Goal: Information Seeking & Learning: Learn about a topic

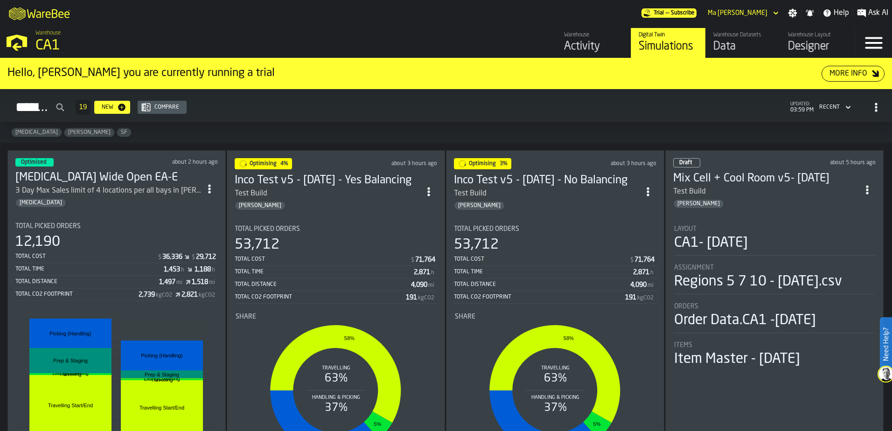
click at [36, 170] on h3 "[MEDICAL_DATA] Wide Open EA-E" at bounding box center [108, 177] width 186 height 15
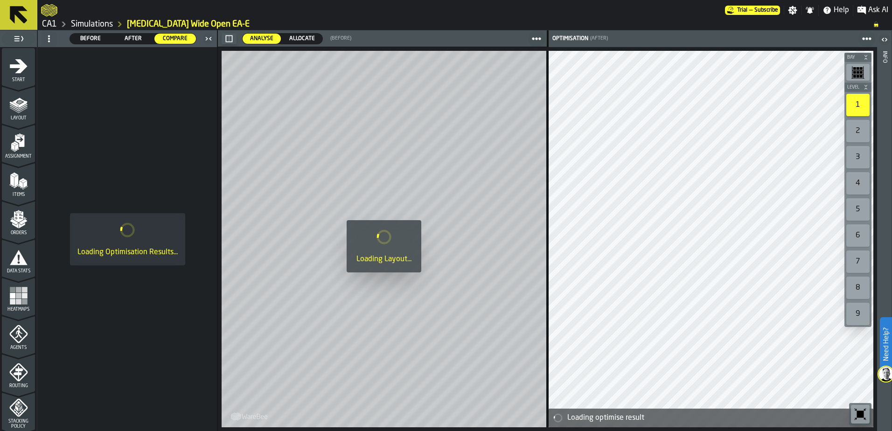
scroll to position [305, 0]
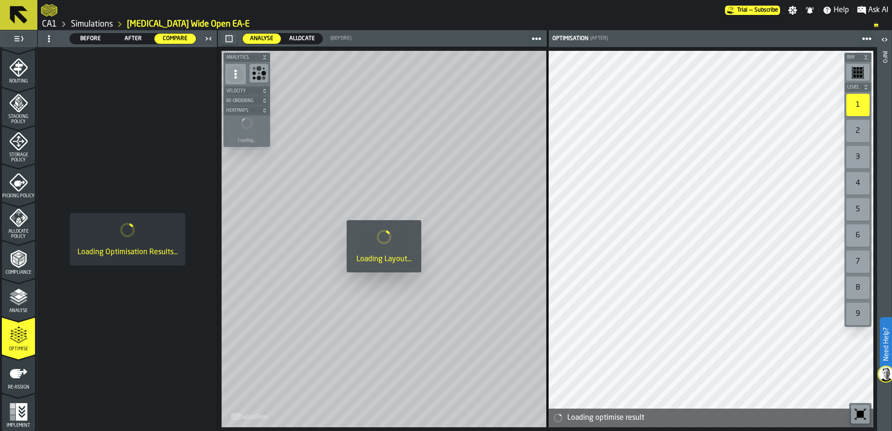
click at [21, 370] on icon "menu Re-assign" at bounding box center [18, 373] width 19 height 19
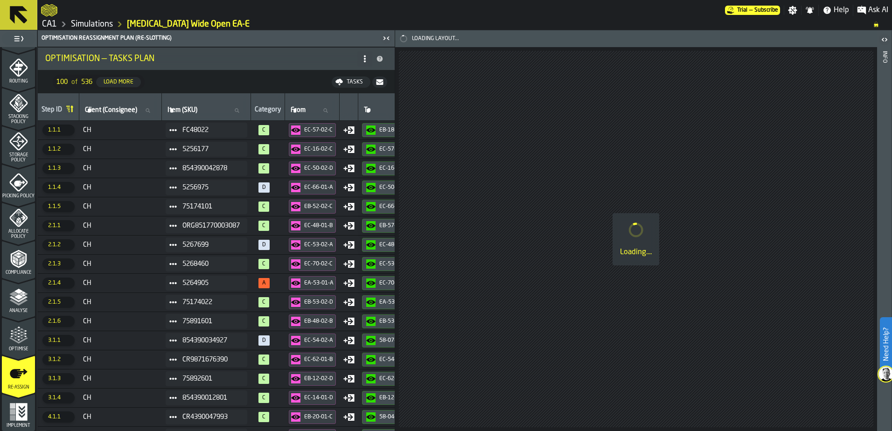
click at [22, 333] on icon "menu Optimise" at bounding box center [22, 332] width 7 height 10
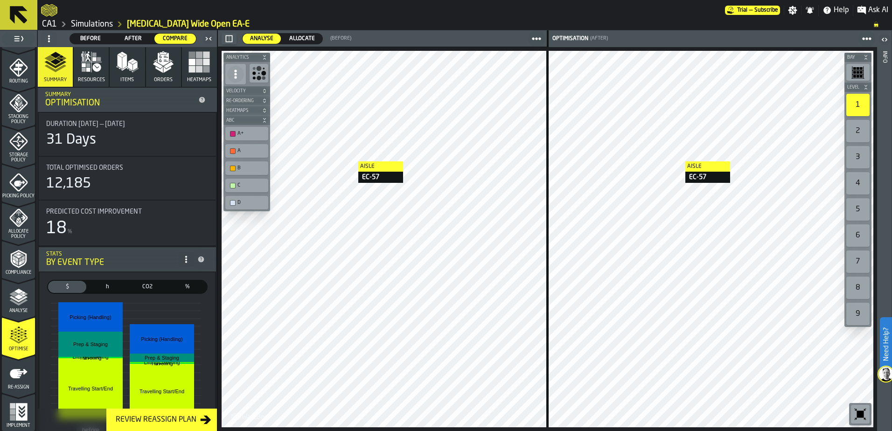
click at [676, 161] on div at bounding box center [710, 239] width 325 height 376
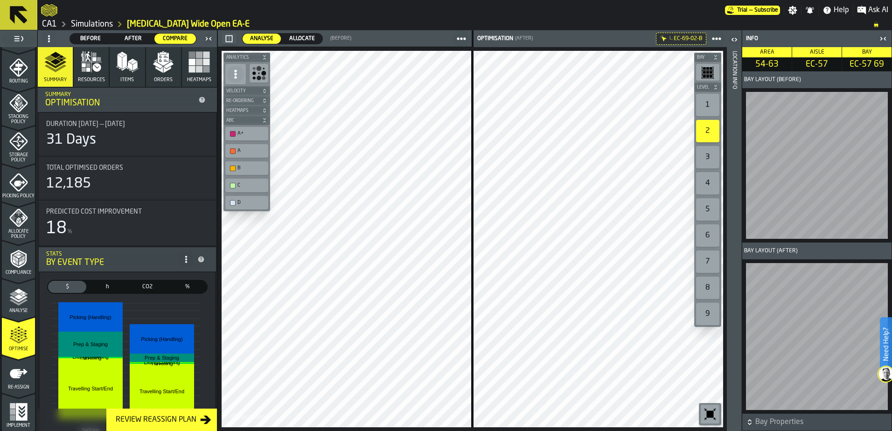
click at [708, 96] on div "1" at bounding box center [707, 105] width 23 height 22
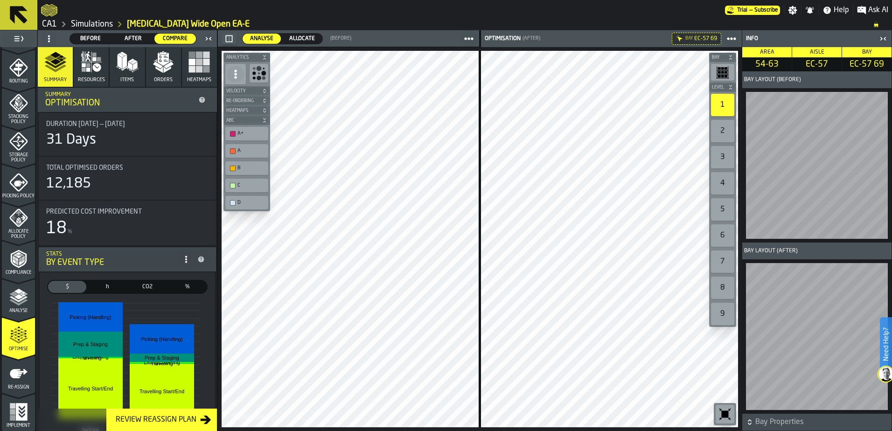
click at [719, 134] on div "2" at bounding box center [722, 131] width 23 height 22
click at [719, 100] on div "1" at bounding box center [722, 105] width 23 height 22
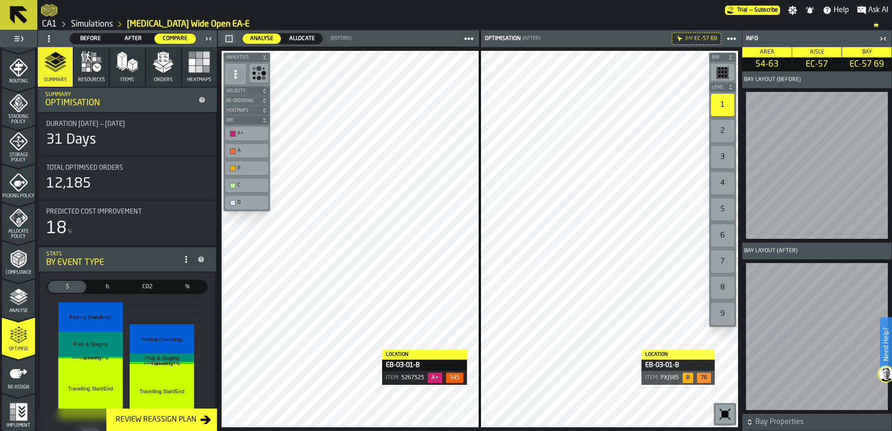
click at [719, 111] on div "1" at bounding box center [722, 105] width 23 height 22
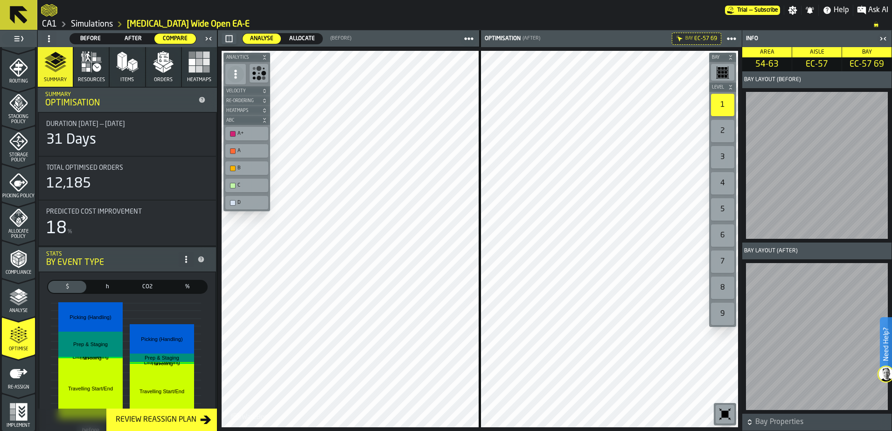
click at [106, 22] on link "Simulations" at bounding box center [92, 24] width 42 height 10
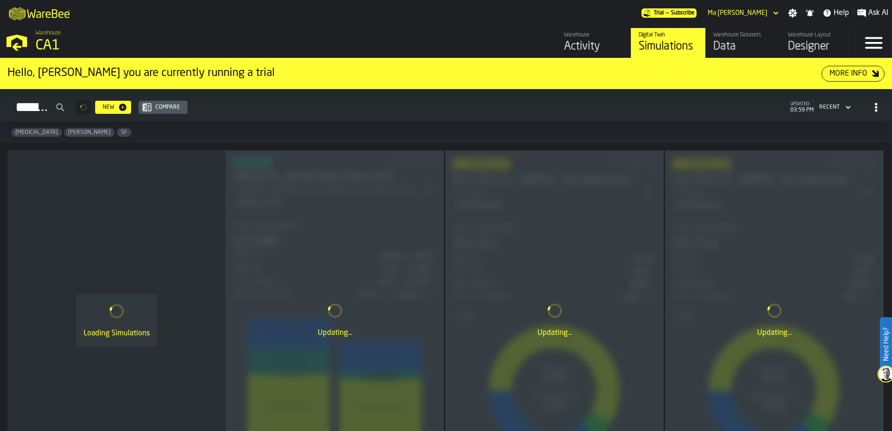
click at [64, 135] on span "[PERSON_NAME]" at bounding box center [89, 132] width 50 height 7
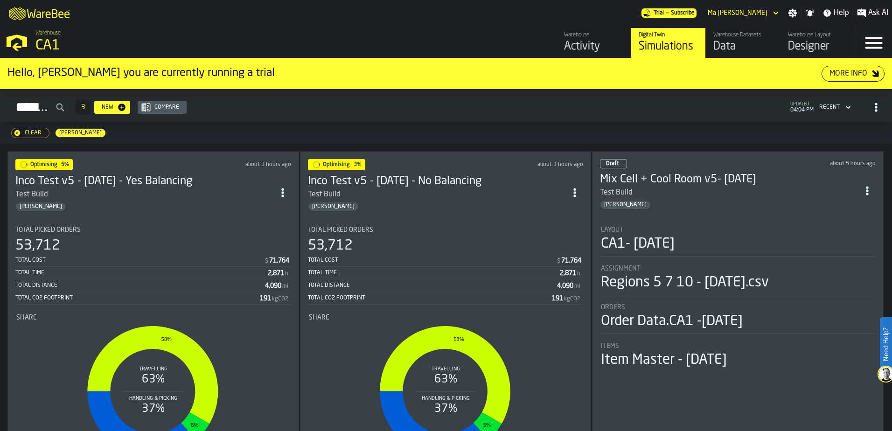
click at [15, 131] on icon "button-Clear" at bounding box center [17, 132] width 7 height 7
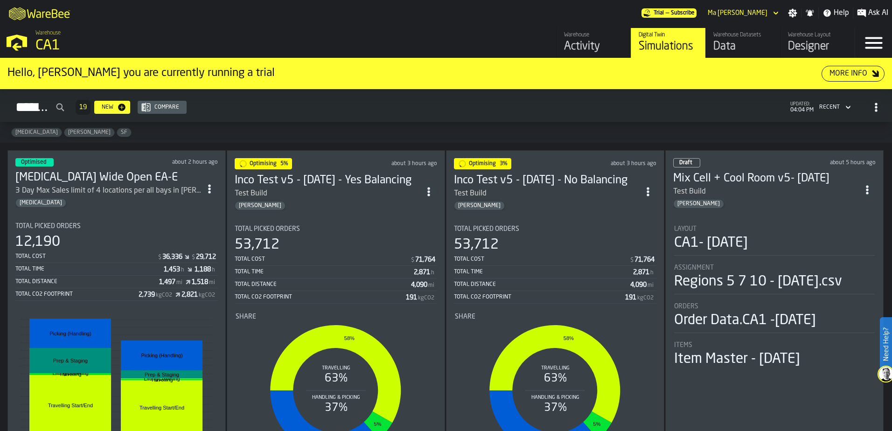
click at [647, 41] on div "Simulations" at bounding box center [667, 46] width 59 height 15
click at [118, 230] on div "Total Picked Orders 12,190 Total Cost $ 36,336 $ 29,712 Total Time 1,453 h 1,18…" at bounding box center [116, 261] width 202 height 78
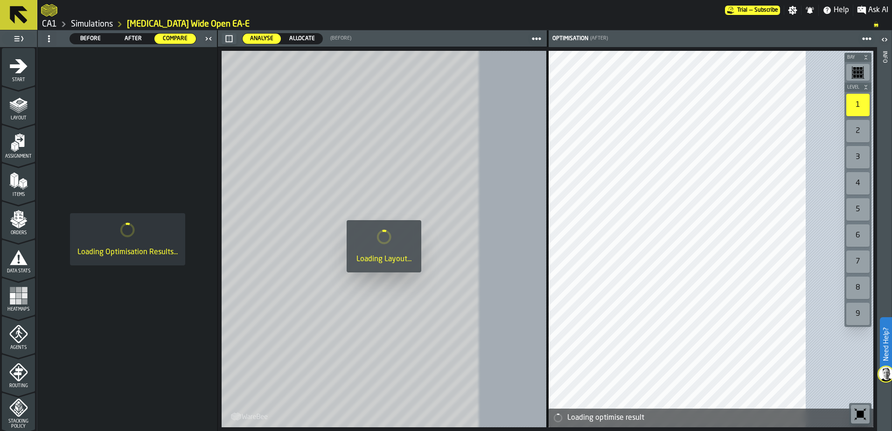
click at [89, 25] on link "Simulations" at bounding box center [92, 24] width 42 height 10
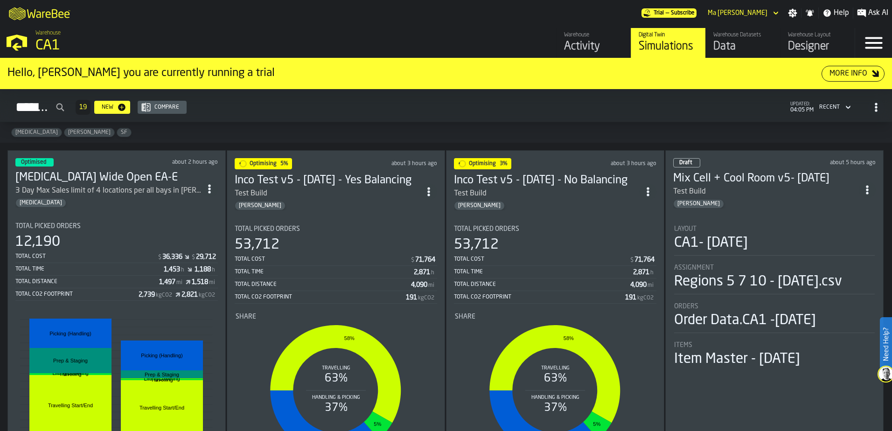
click at [128, 222] on div "Total Picked Orders" at bounding box center [116, 225] width 202 height 7
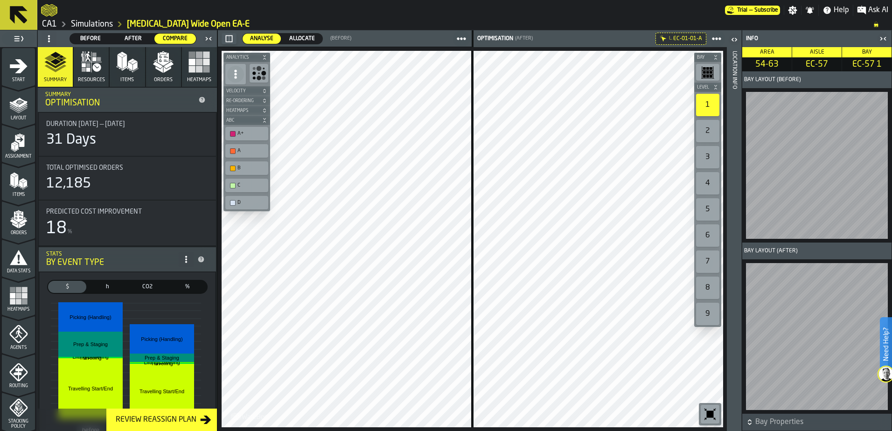
click at [104, 23] on link "Simulations" at bounding box center [92, 24] width 42 height 10
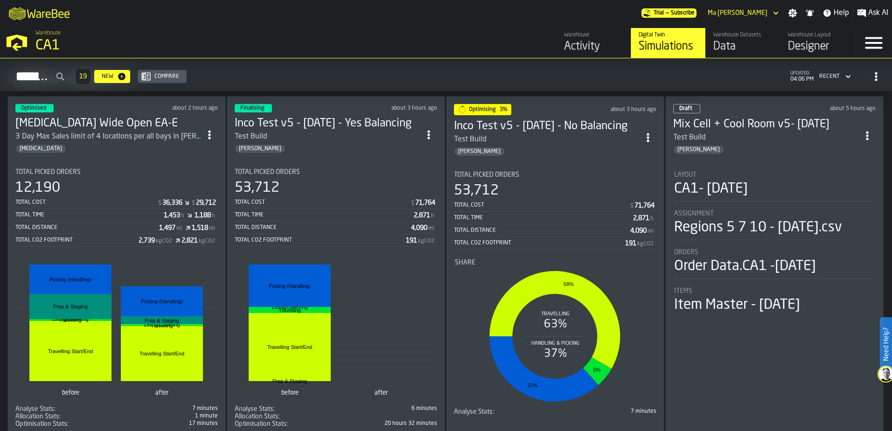
scroll to position [55, 0]
click at [298, 141] on div "Inco Test v5 - [DATE] - Yes Balancing Test Build [PERSON_NAME]" at bounding box center [328, 134] width 186 height 37
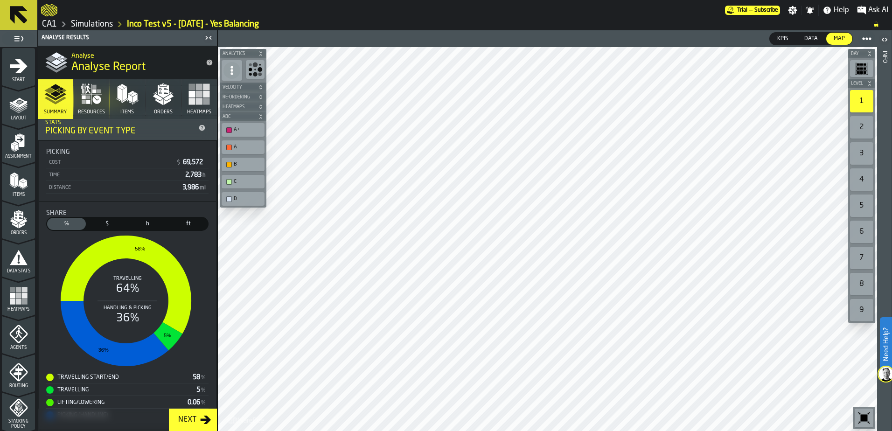
scroll to position [180, 0]
click at [92, 23] on link "Simulations" at bounding box center [92, 24] width 42 height 10
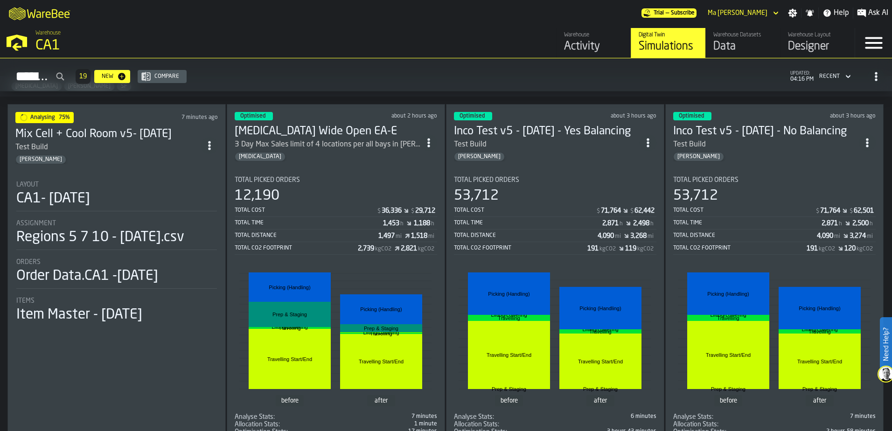
scroll to position [47, 0]
click at [514, 268] on div "before after Travelling Start/End Travelling Start/End Travelling Travelling Li…" at bounding box center [555, 337] width 201 height 147
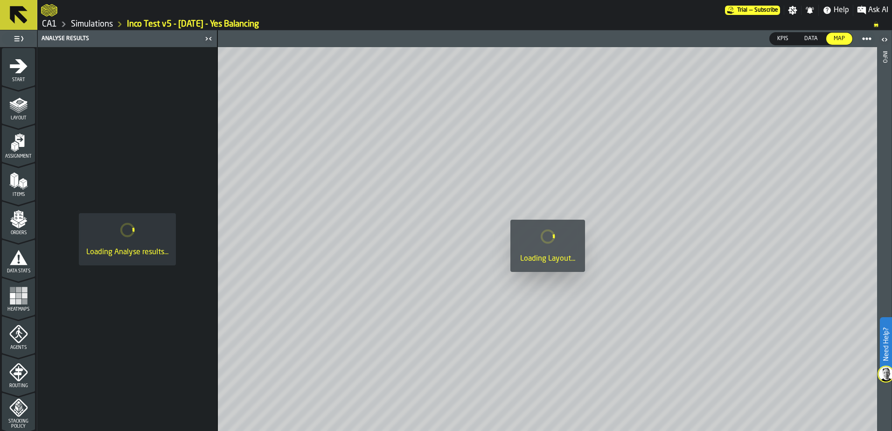
scroll to position [305, 0]
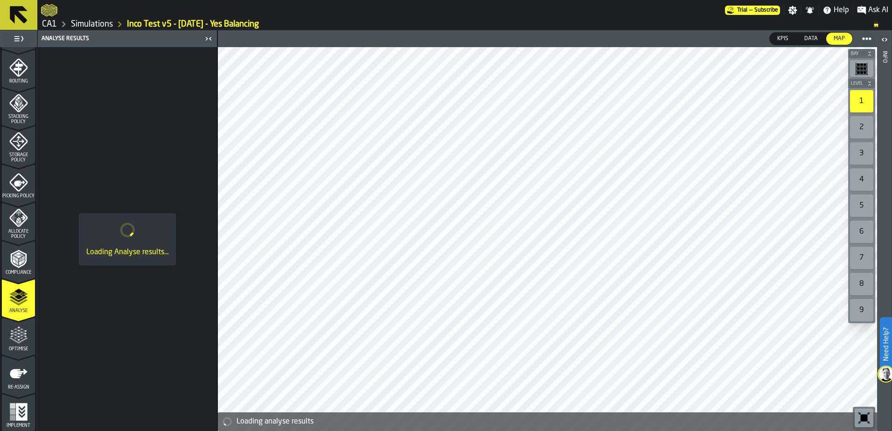
click at [17, 344] on icon "menu Optimise" at bounding box center [18, 335] width 19 height 19
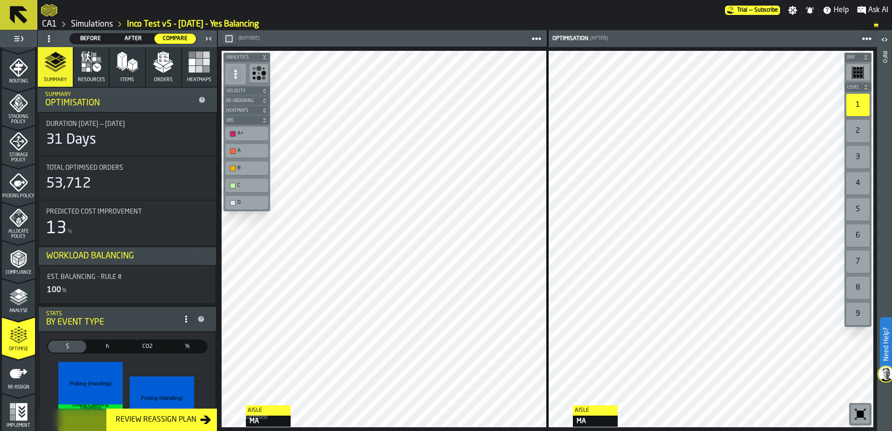
click at [90, 27] on link "Simulations" at bounding box center [92, 24] width 42 height 10
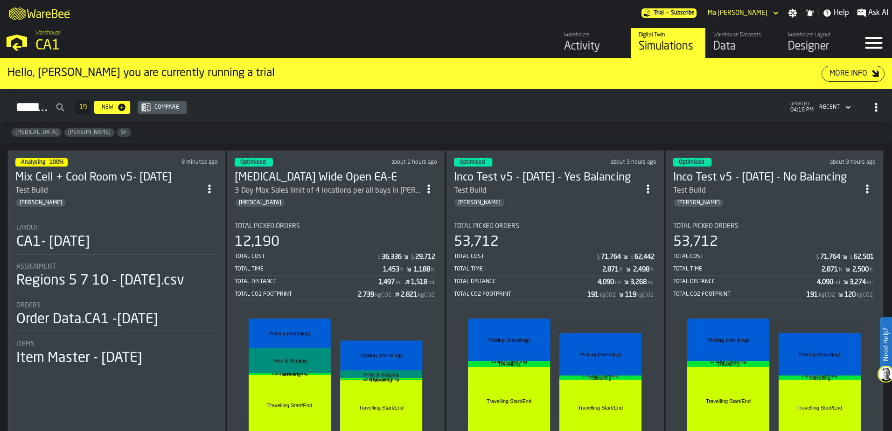
click at [778, 238] on div "53,712" at bounding box center [774, 242] width 202 height 17
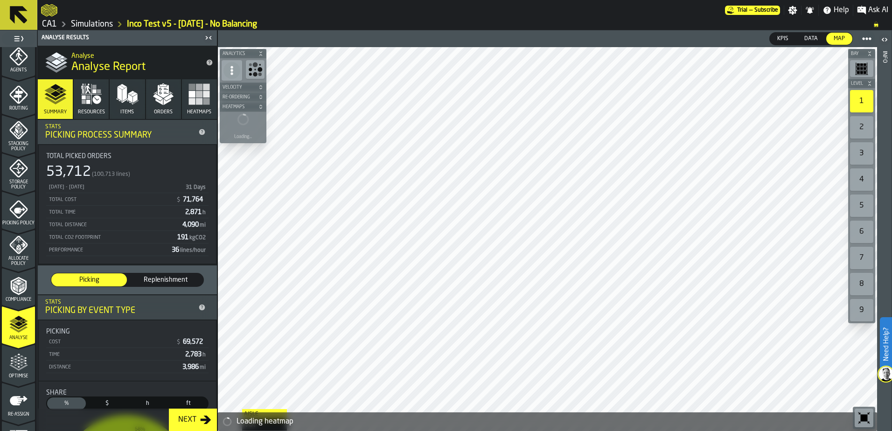
scroll to position [305, 0]
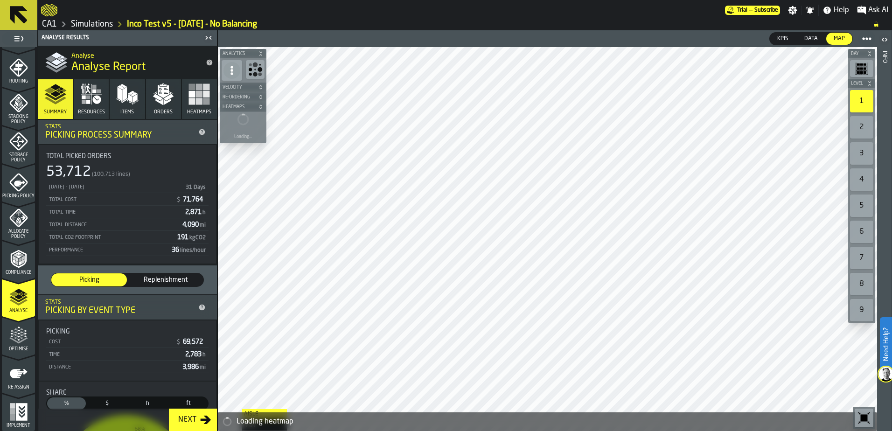
click at [14, 339] on icon "menu Optimise" at bounding box center [18, 335] width 19 height 19
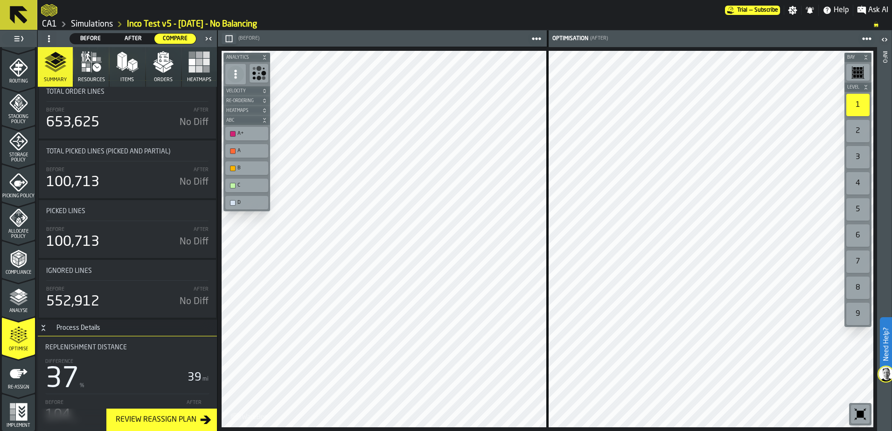
scroll to position [2033, 0]
drag, startPoint x: 102, startPoint y: 310, endPoint x: 14, endPoint y: 307, distance: 88.2
click at [14, 307] on div "Analyse" at bounding box center [18, 301] width 33 height 26
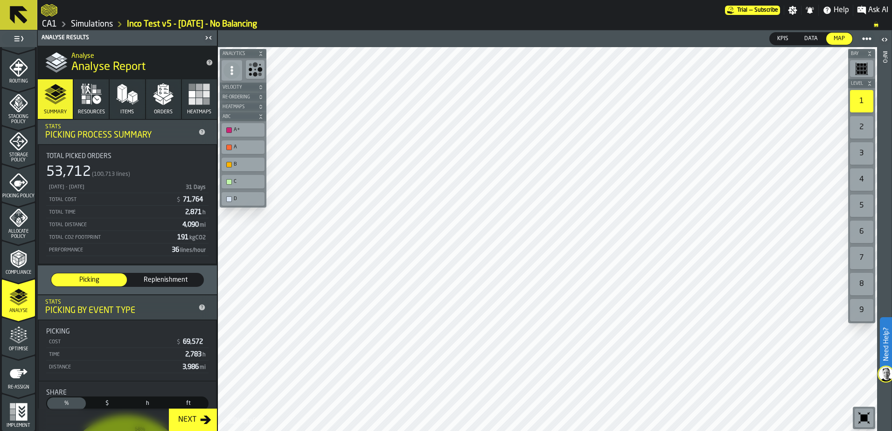
click at [91, 22] on link "Simulations" at bounding box center [92, 24] width 42 height 10
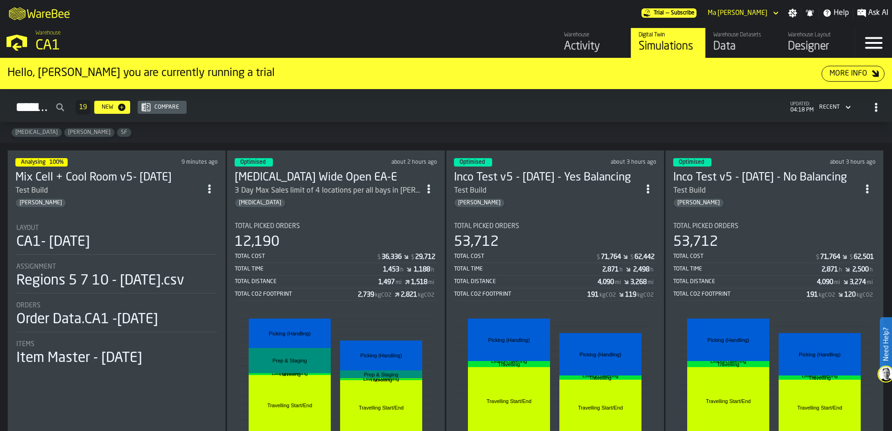
click at [586, 308] on li "before after Travelling Start/End Travelling Start/End Travelling Travelling Li…" at bounding box center [555, 380] width 202 height 157
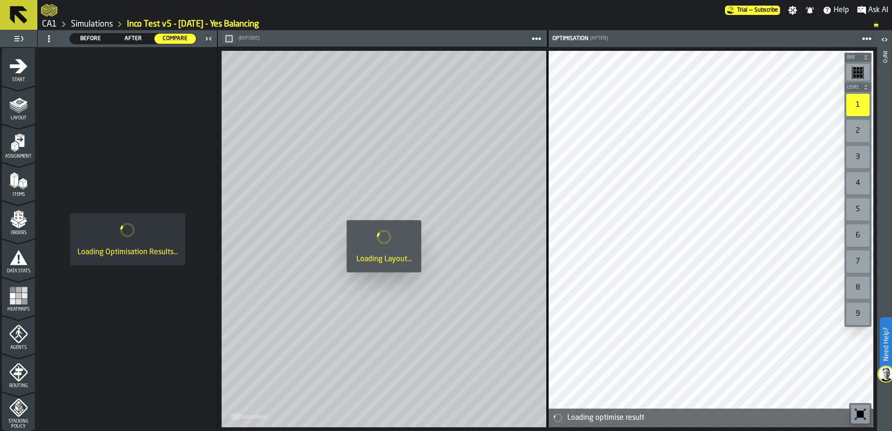
scroll to position [305, 0]
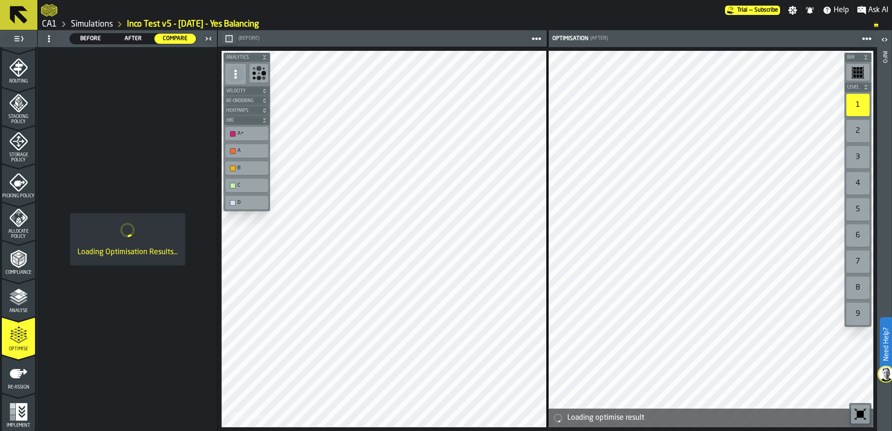
click at [19, 377] on icon "menu Re-assign" at bounding box center [18, 373] width 19 height 19
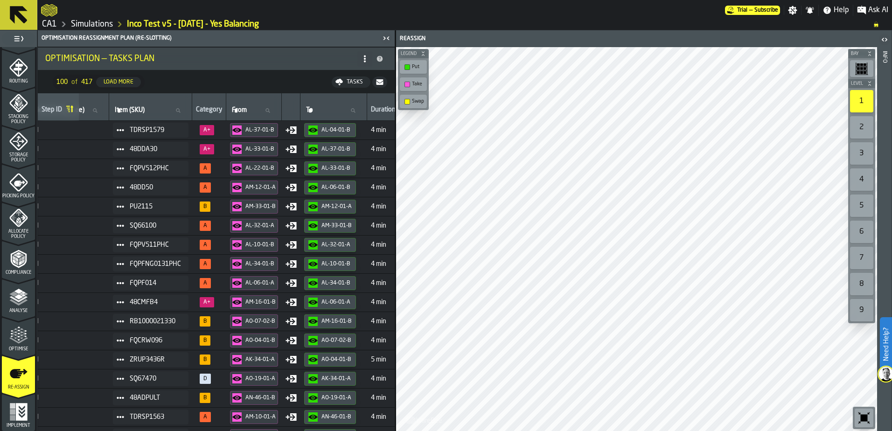
scroll to position [0, 52]
click at [344, 83] on div "Tasks" at bounding box center [355, 82] width 24 height 7
click at [23, 339] on icon "menu Optimise" at bounding box center [18, 340] width 19 height 6
click at [16, 305] on icon "menu Analyse" at bounding box center [18, 297] width 19 height 19
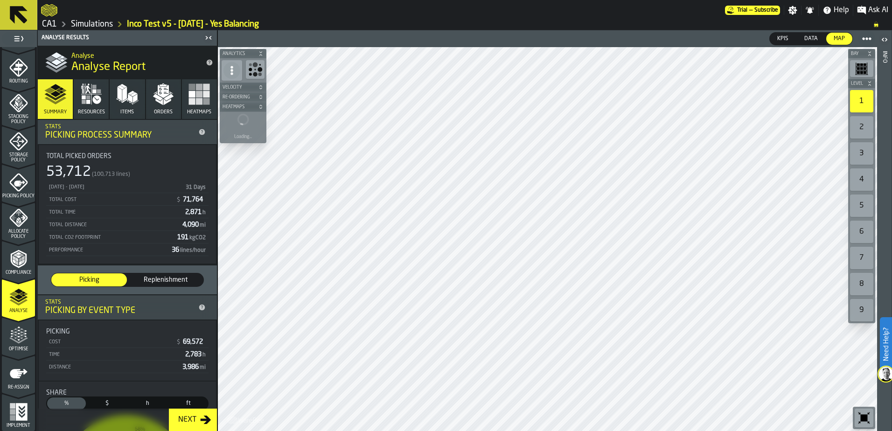
scroll to position [203, 0]
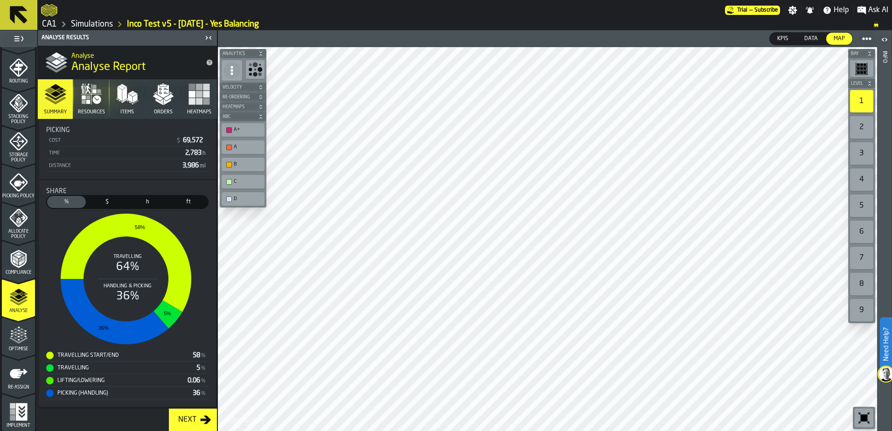
click at [155, 89] on icon "button" at bounding box center [163, 94] width 22 height 22
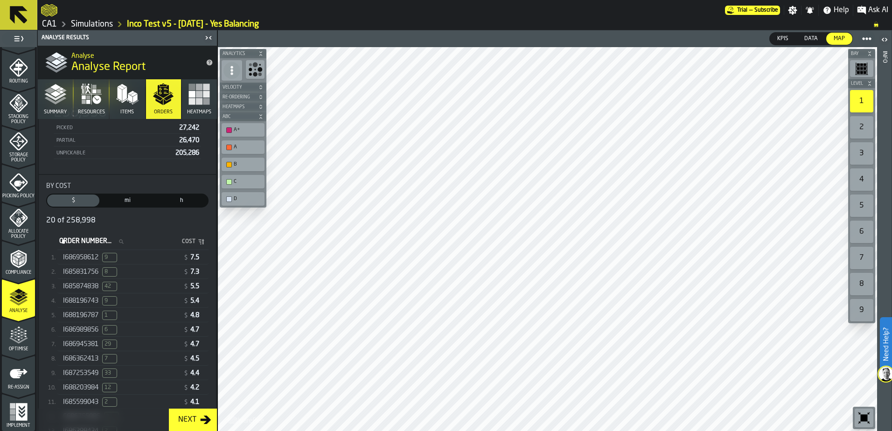
scroll to position [112, 0]
click at [74, 288] on span "I685874838" at bounding box center [80, 285] width 35 height 7
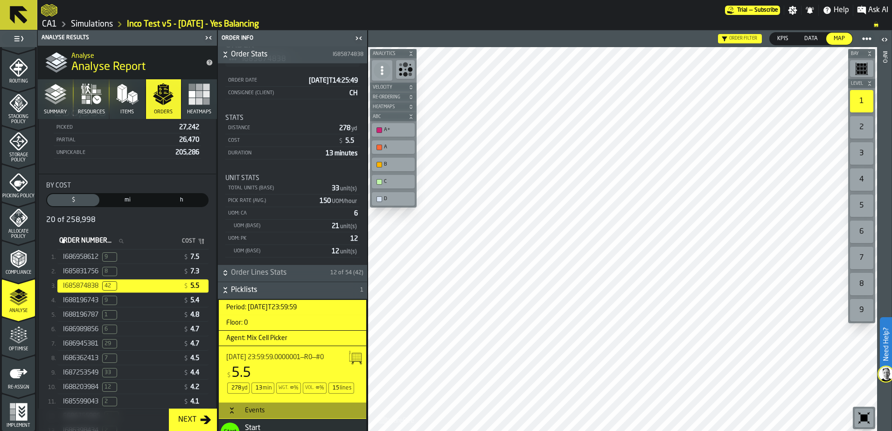
scroll to position [34, 0]
click at [356, 34] on icon "button-toggle-Close me" at bounding box center [358, 38] width 11 height 11
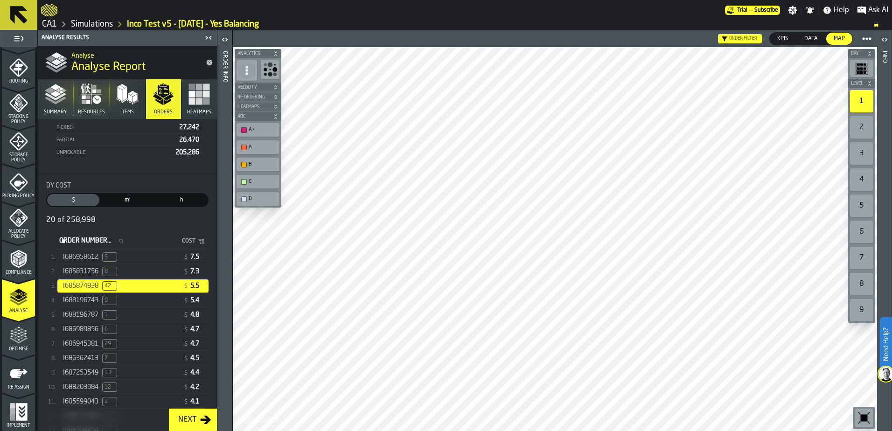
click at [84, 256] on span "I686958612" at bounding box center [80, 256] width 35 height 7
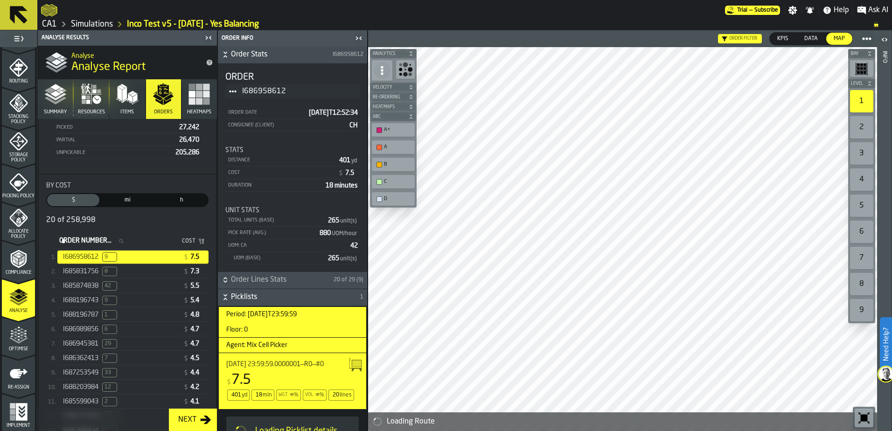
click at [83, 376] on span "I687253549" at bounding box center [80, 372] width 35 height 7
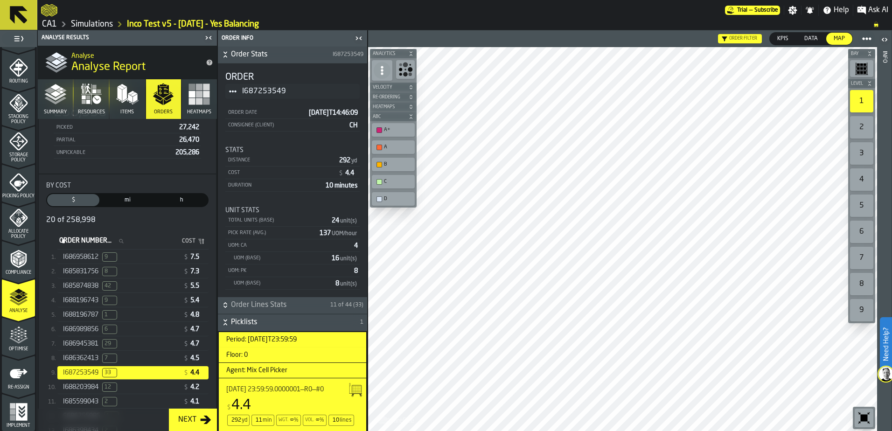
click at [28, 333] on div "Optimise" at bounding box center [18, 339] width 33 height 26
click at [16, 379] on icon "menu Re-assign" at bounding box center [18, 373] width 19 height 19
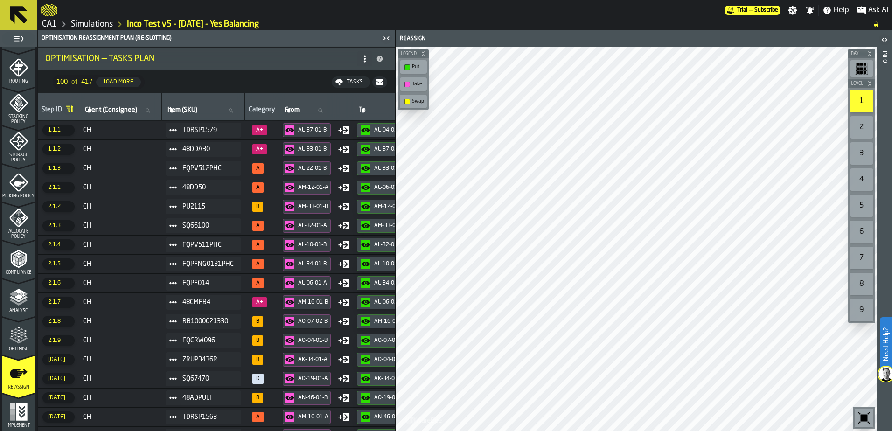
click at [16, 345] on div "Optimise" at bounding box center [18, 339] width 33 height 26
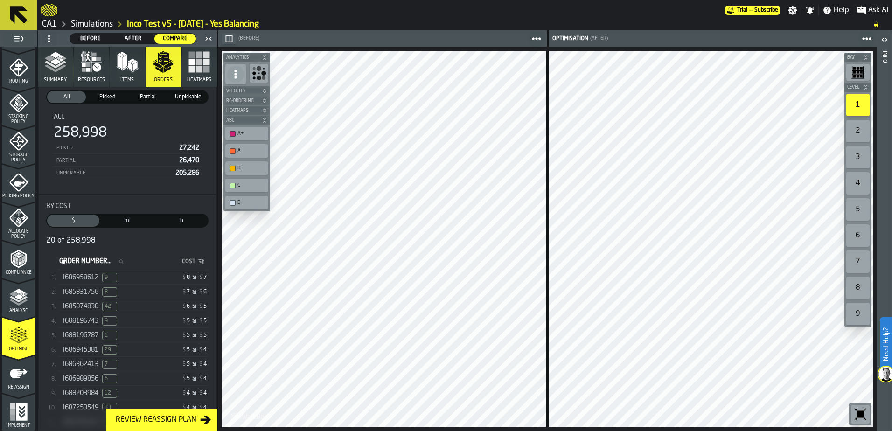
scroll to position [30, 0]
click at [84, 304] on div "I685874838 42 $ 6 $ 5" at bounding box center [132, 307] width 151 height 14
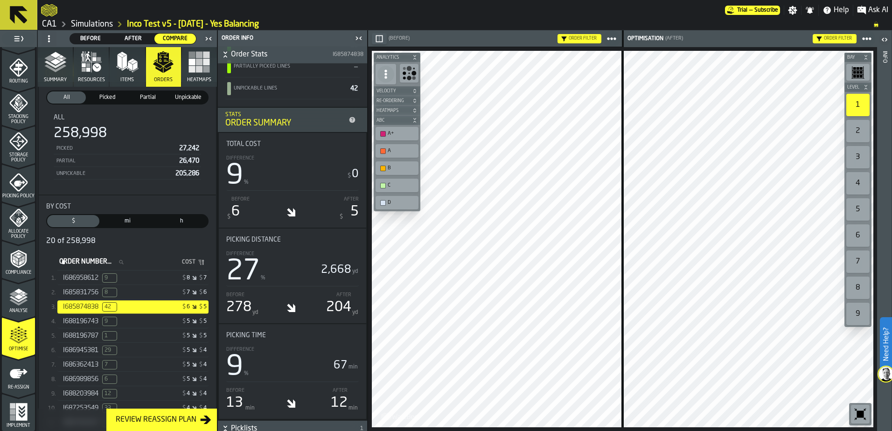
scroll to position [82, 0]
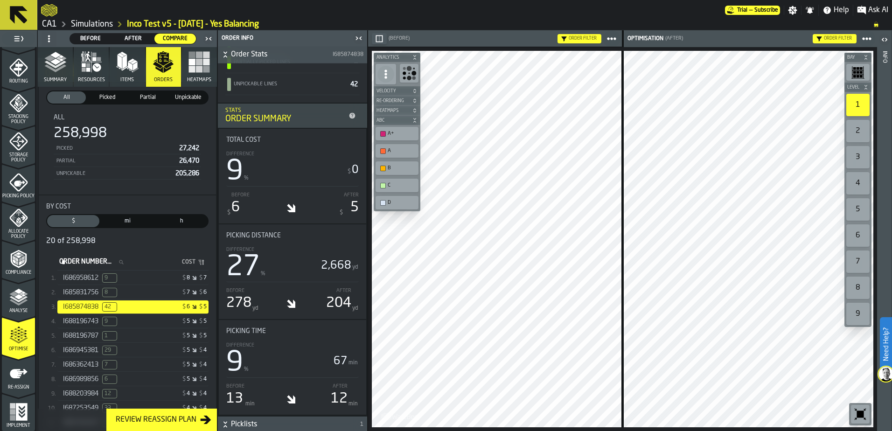
click at [91, 364] on div "I686362413 7" at bounding box center [99, 364] width 72 height 9
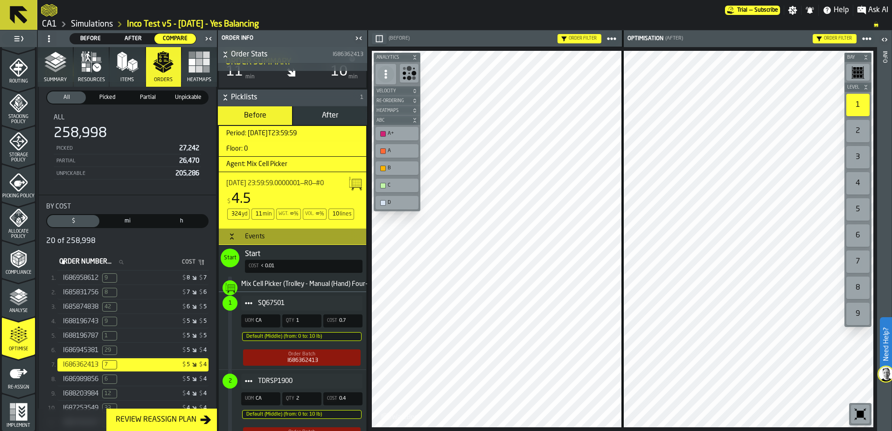
scroll to position [409, 0]
click at [312, 111] on button "After" at bounding box center [330, 115] width 74 height 19
click at [284, 117] on button "Before" at bounding box center [255, 115] width 74 height 19
click at [316, 115] on button "After" at bounding box center [330, 115] width 74 height 19
click at [261, 116] on span "Before" at bounding box center [255, 114] width 22 height 7
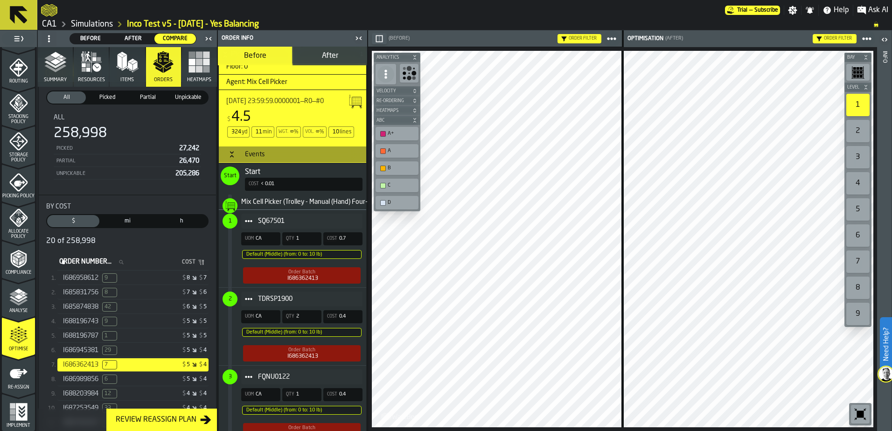
scroll to position [492, 0]
click at [324, 62] on button "After" at bounding box center [330, 56] width 74 height 19
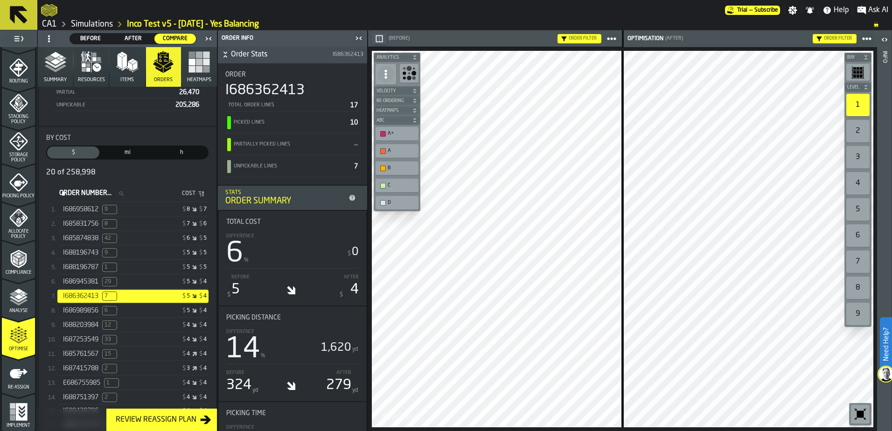
scroll to position [98, 0]
click at [887, 39] on icon "button-toggle-Open" at bounding box center [884, 39] width 11 height 11
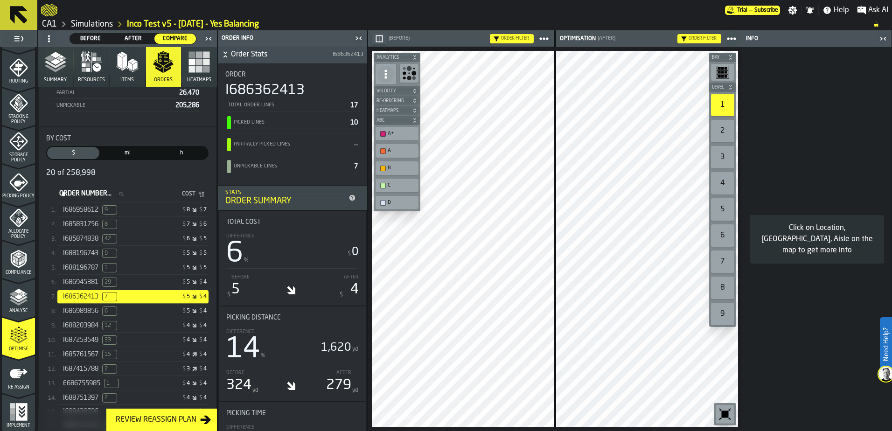
click at [729, 56] on icon "button-" at bounding box center [731, 58] width 6 height 6
click at [728, 69] on rect "button-toolbar-undefined" at bounding box center [728, 72] width 0 height 12
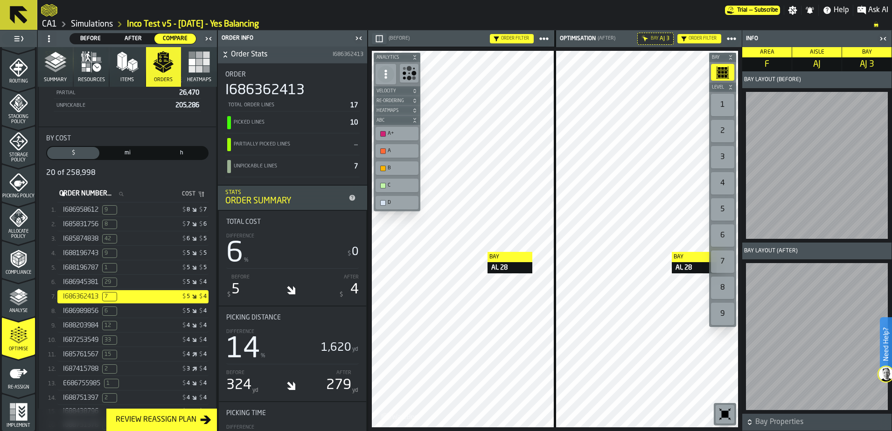
click at [884, 37] on icon "button-toggle-Close me" at bounding box center [882, 38] width 11 height 11
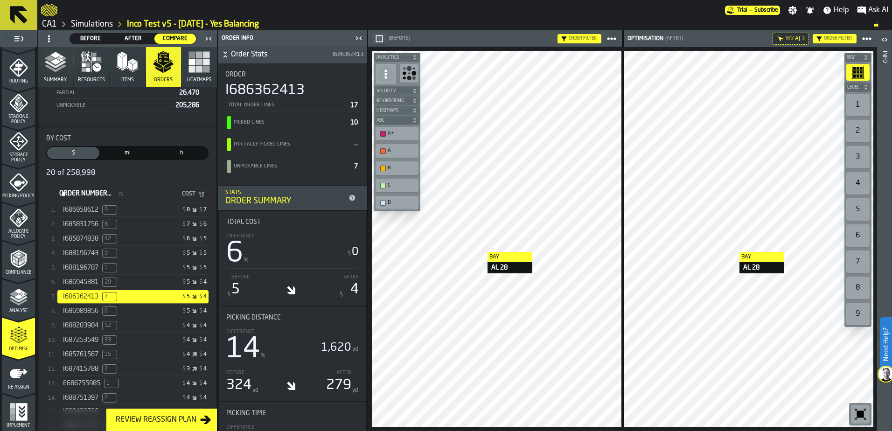
click at [886, 36] on icon "button-toggle-Open" at bounding box center [884, 39] width 11 height 11
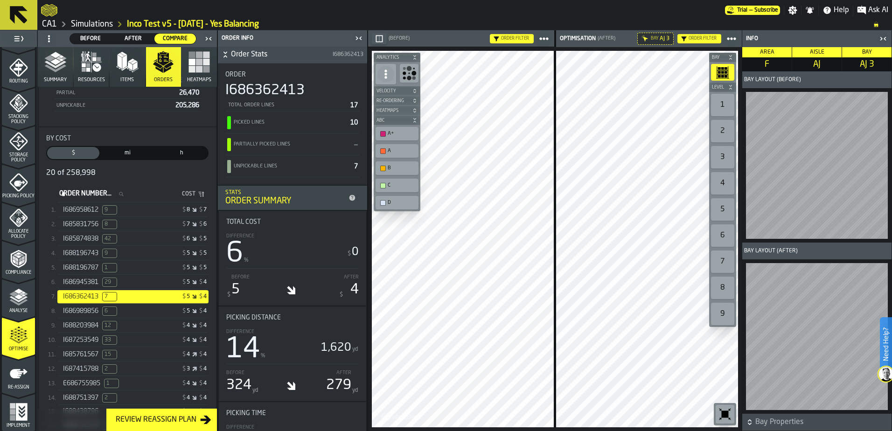
click at [696, 61] on div "Bay Level 1 2 3 4 5 6 7 8 9 M A K I N G W A R E H O U S E S M O R E EF F I C I …" at bounding box center [555, 239] width 374 height 384
click at [735, 35] on icon at bounding box center [731, 38] width 9 height 9
click at [882, 40] on icon "button-toggle-Close me" at bounding box center [882, 38] width 11 height 11
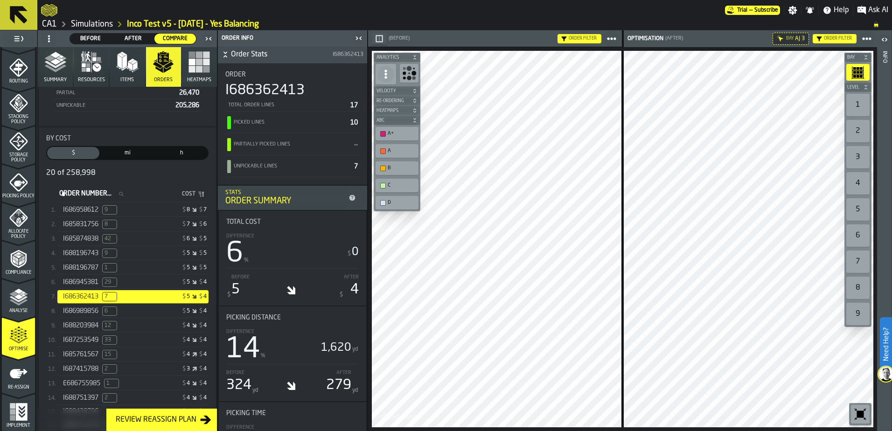
click at [886, 410] on div "Info" at bounding box center [884, 239] width 7 height 380
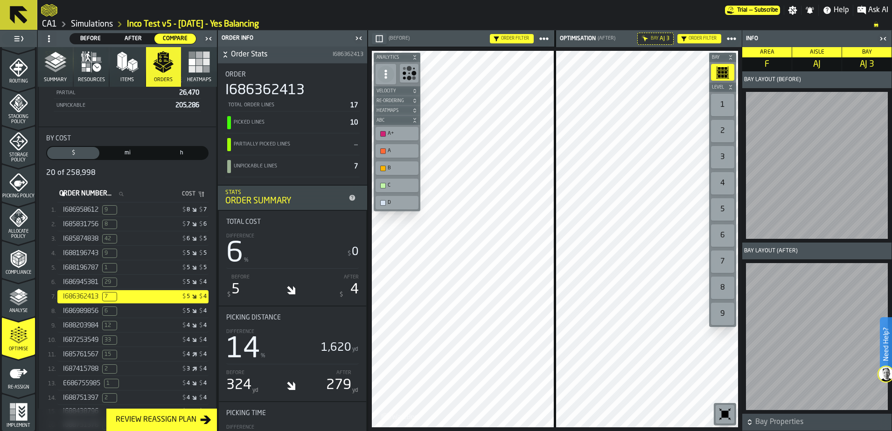
click at [881, 40] on icon "button-toggle-Close me" at bounding box center [881, 38] width 2 height 3
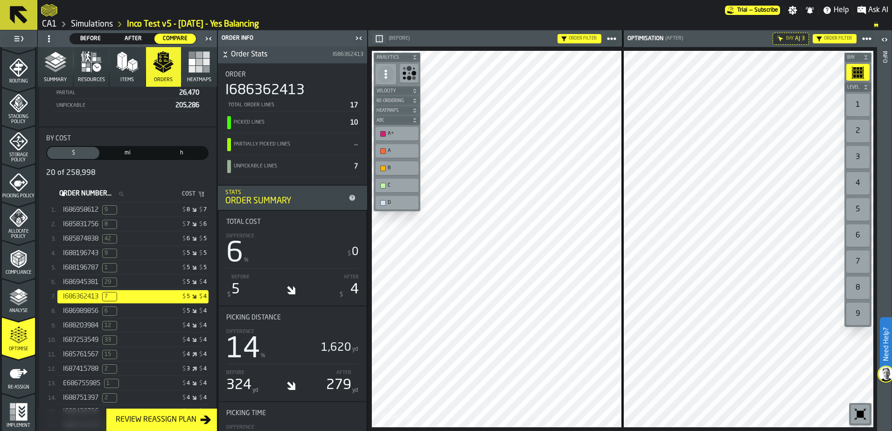
click at [83, 241] on span "I685874838" at bounding box center [80, 238] width 35 height 7
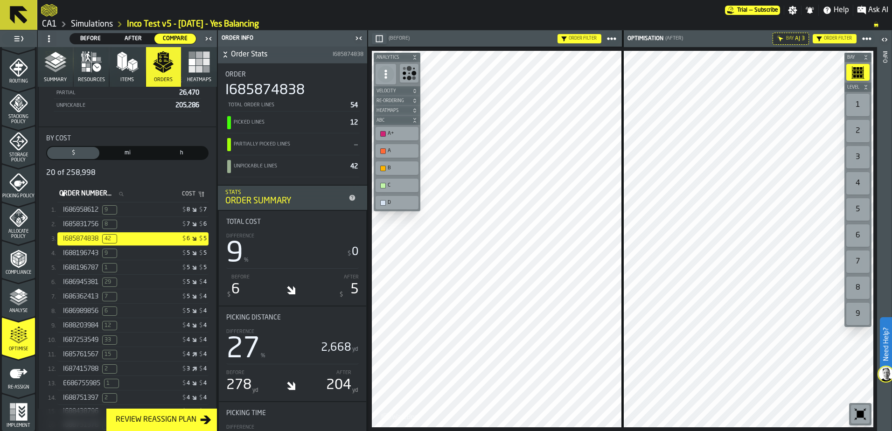
click at [90, 23] on link "Simulations" at bounding box center [92, 24] width 42 height 10
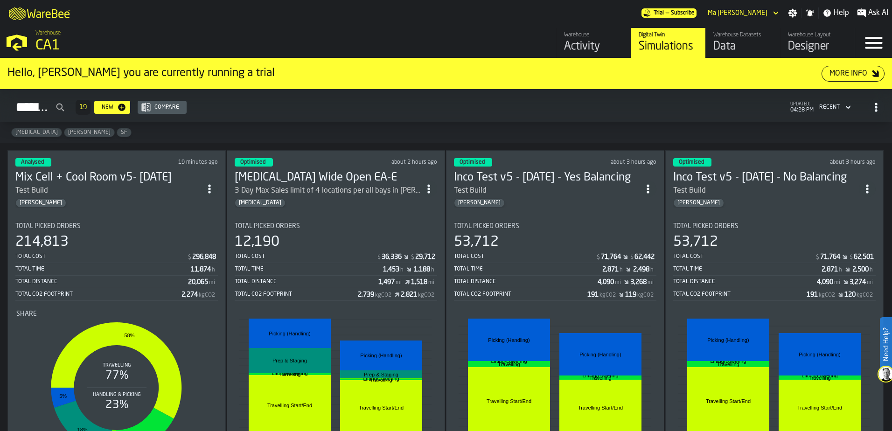
click at [716, 220] on section "Total Picked Orders 53,712 Total Cost $ 71,764 $ 62,501 Total Time 2,871 h 2,50…" at bounding box center [774, 348] width 202 height 267
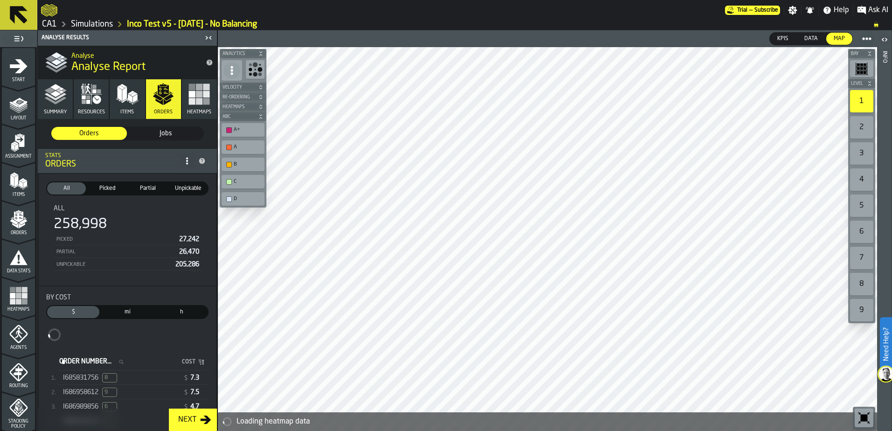
scroll to position [305, 0]
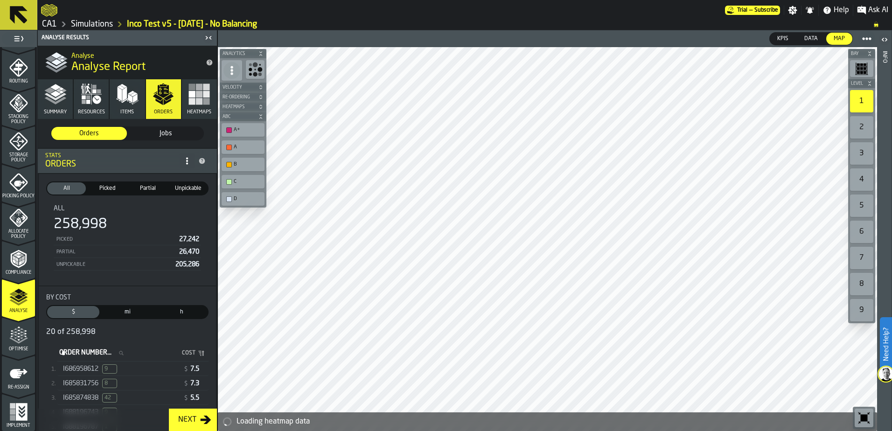
click at [16, 338] on icon "menu Optimise" at bounding box center [18, 335] width 19 height 19
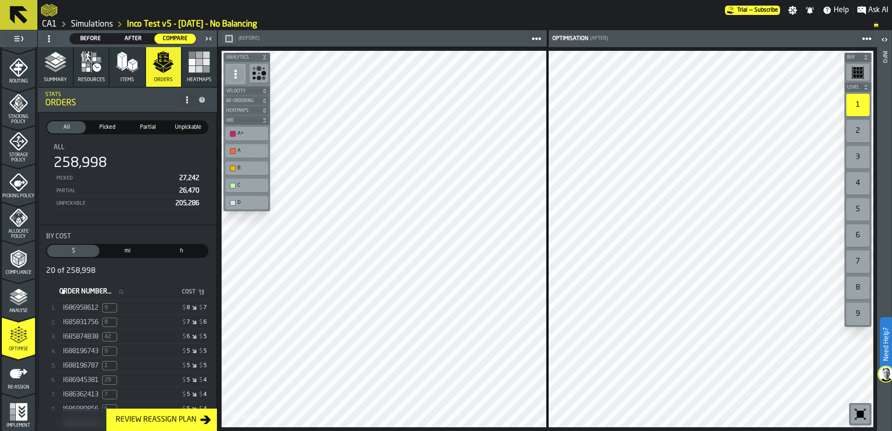
click at [78, 339] on span "I685874838" at bounding box center [80, 336] width 35 height 7
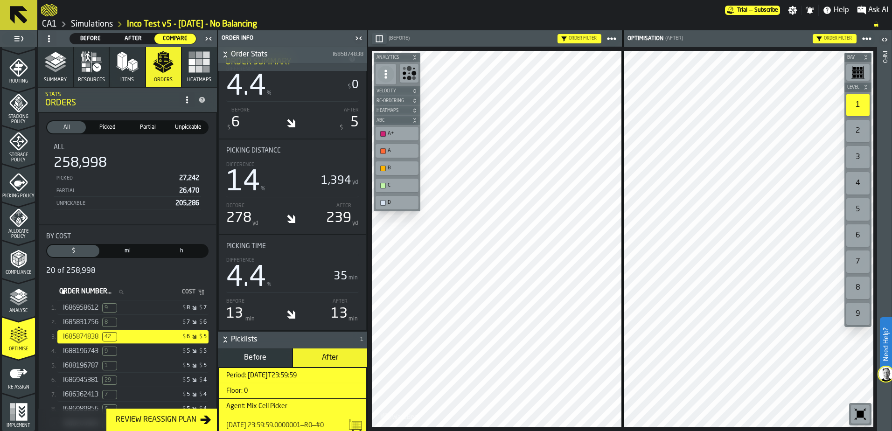
scroll to position [167, 0]
click at [315, 218] on div "After 239 yd" at bounding box center [330, 214] width 58 height 26
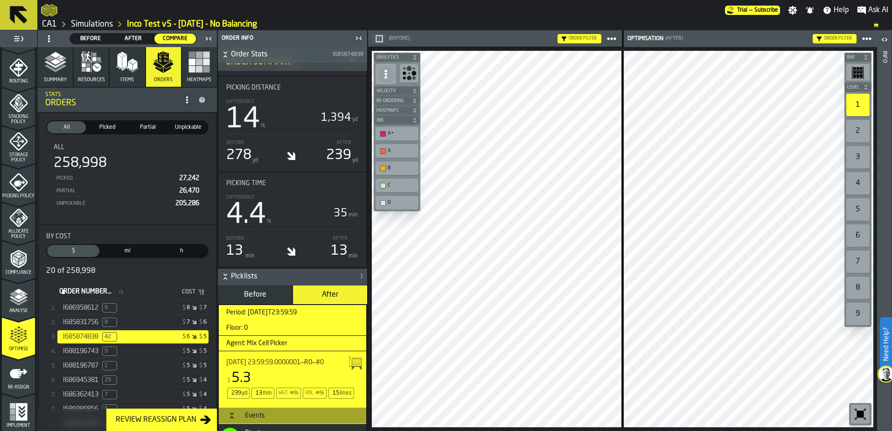
scroll to position [229, 0]
click at [256, 298] on span "Before" at bounding box center [255, 295] width 22 height 7
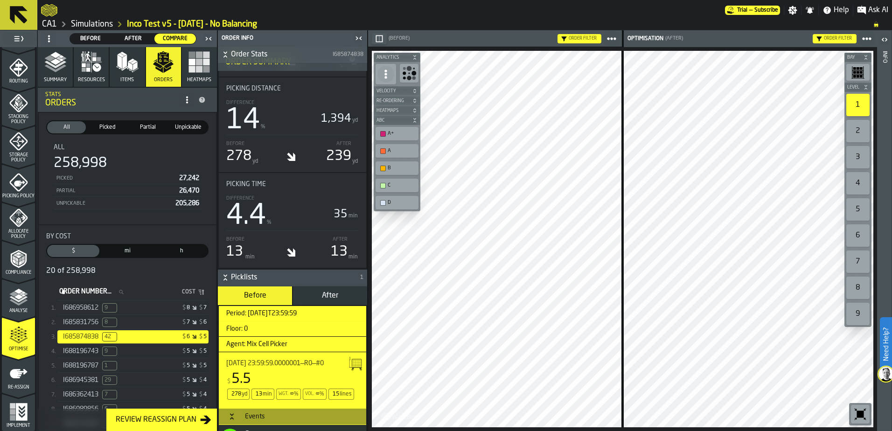
click at [329, 298] on span "After" at bounding box center [330, 295] width 16 height 7
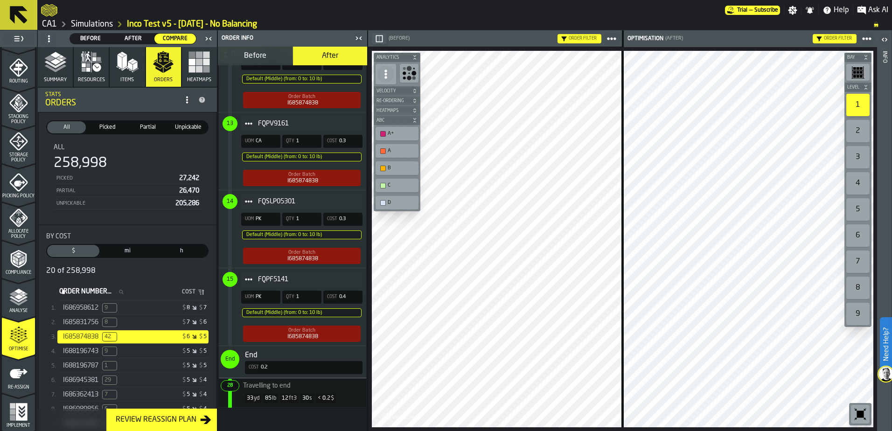
scroll to position [1545, 0]
click at [122, 245] on label "mi Distance" at bounding box center [127, 251] width 54 height 14
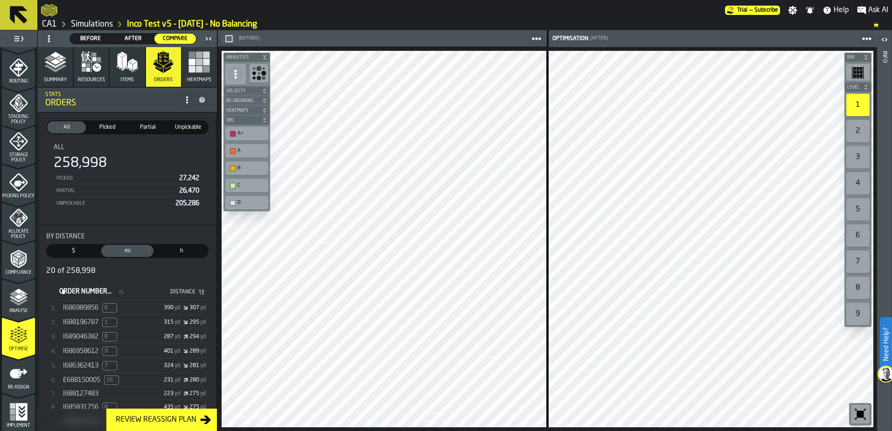
click at [80, 249] on span "$" at bounding box center [73, 251] width 49 height 8
click at [126, 251] on span "mi" at bounding box center [127, 251] width 49 height 8
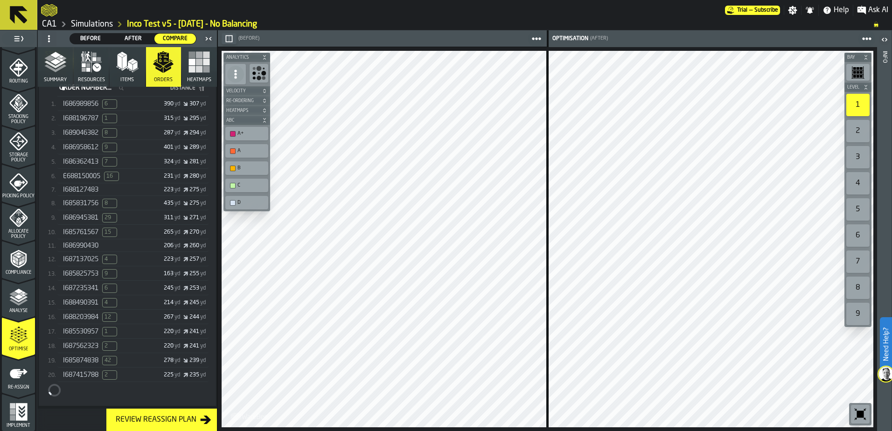
scroll to position [214, 0]
click at [90, 24] on link "Simulations" at bounding box center [92, 24] width 42 height 10
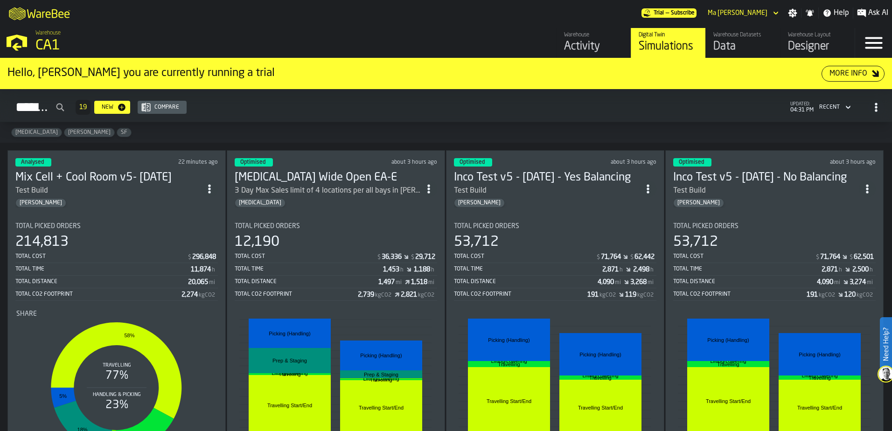
click at [604, 243] on div "53,712" at bounding box center [555, 242] width 202 height 17
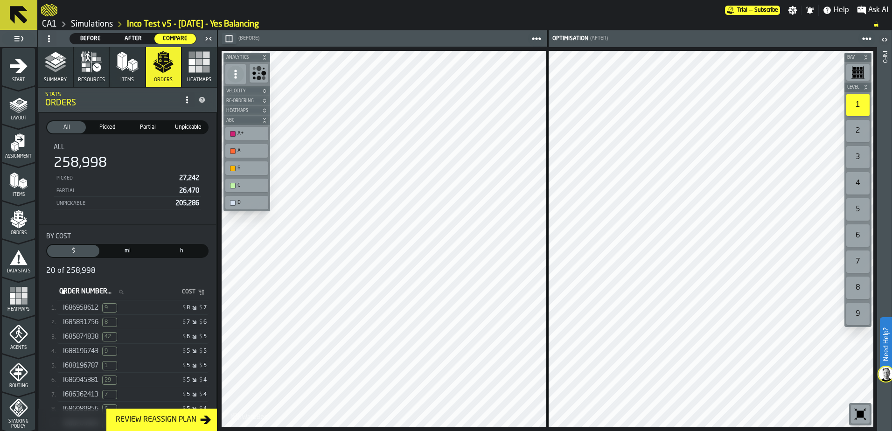
drag, startPoint x: 887, startPoint y: 1, endPoint x: 610, endPoint y: 20, distance: 277.7
click at [610, 20] on ol "CA1 Simulations Inco Test v5 - [DATE] - Yes Balancing" at bounding box center [452, 24] width 823 height 11
click at [189, 130] on span "Unpickable" at bounding box center [188, 127] width 35 height 8
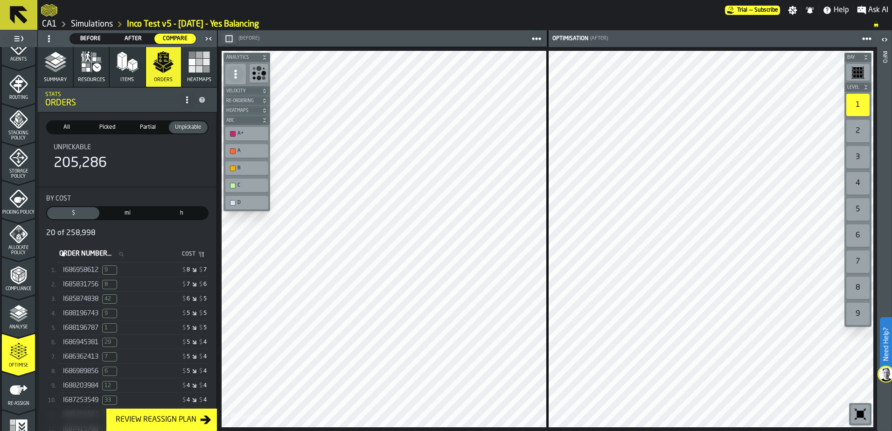
scroll to position [305, 0]
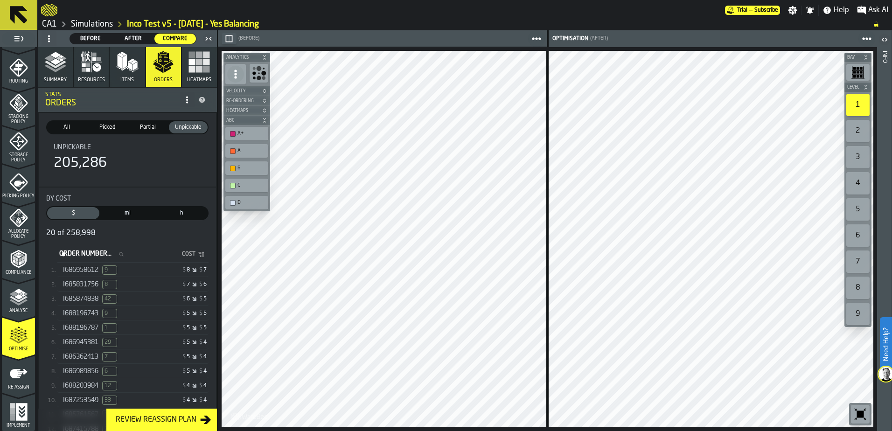
click at [102, 24] on link "Simulations" at bounding box center [92, 24] width 42 height 10
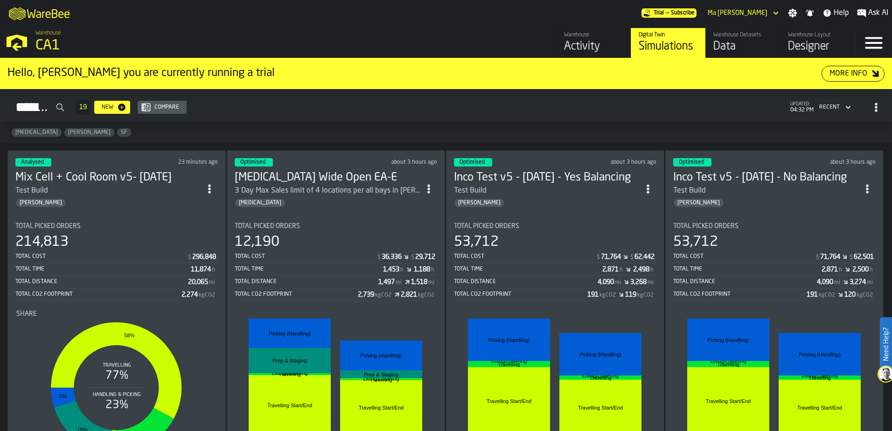
click at [683, 254] on div "Total Cost" at bounding box center [744, 256] width 142 height 7
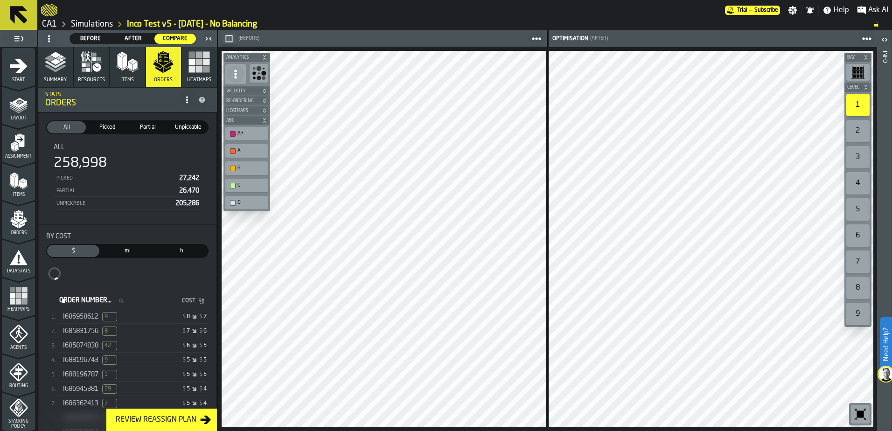
scroll to position [305, 0]
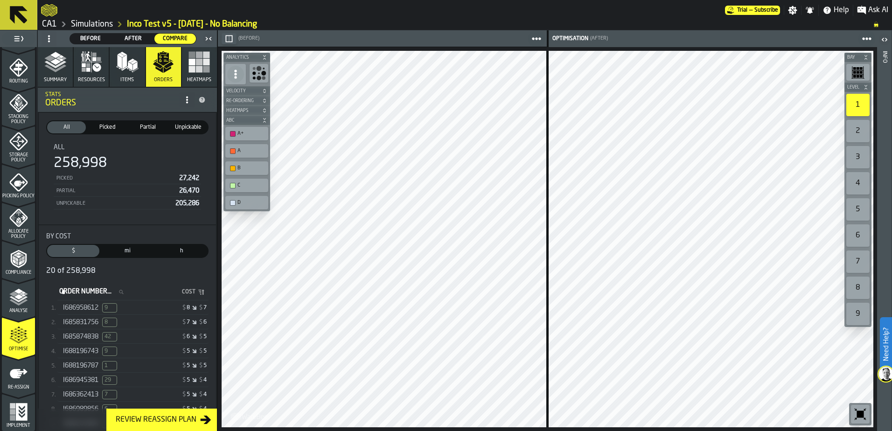
click at [14, 378] on icon "menu Re-assign" at bounding box center [18, 373] width 19 height 19
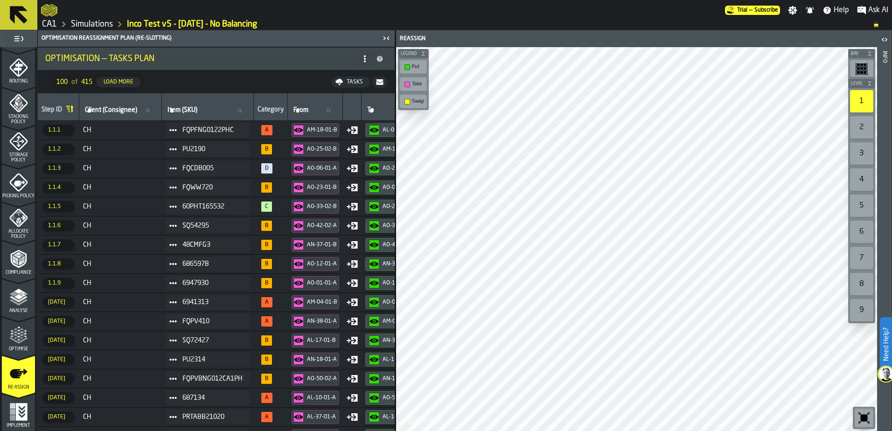
click at [357, 80] on div "Tasks" at bounding box center [355, 82] width 24 height 7
click at [102, 24] on link "Simulations" at bounding box center [92, 24] width 42 height 10
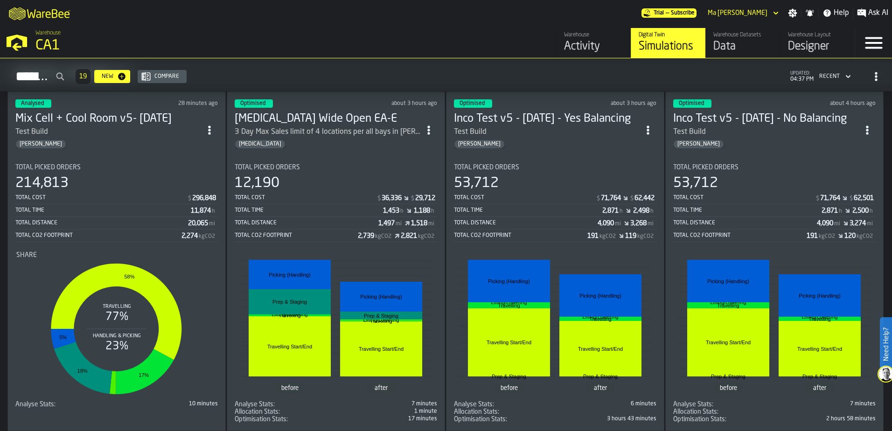
scroll to position [59, 0]
click at [783, 175] on div "53,712" at bounding box center [774, 182] width 202 height 17
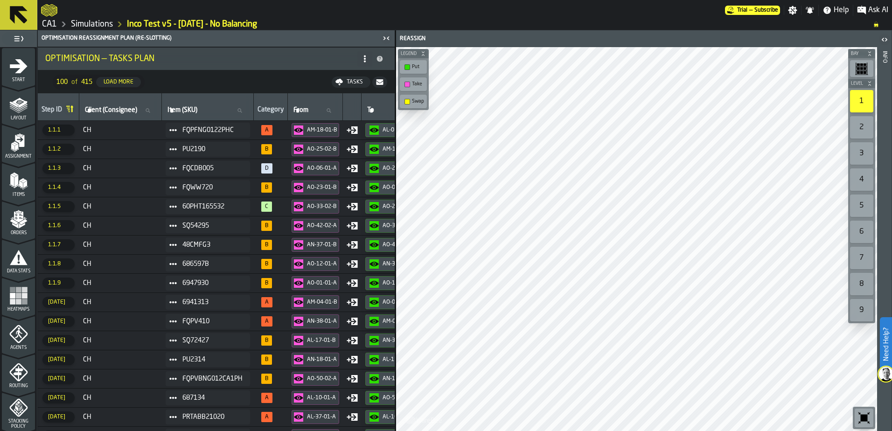
scroll to position [305, 0]
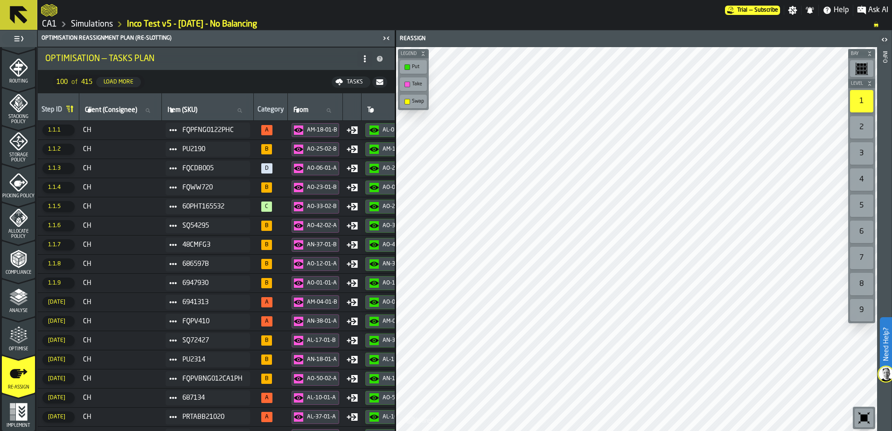
click at [87, 22] on link "Simulations" at bounding box center [92, 24] width 42 height 10
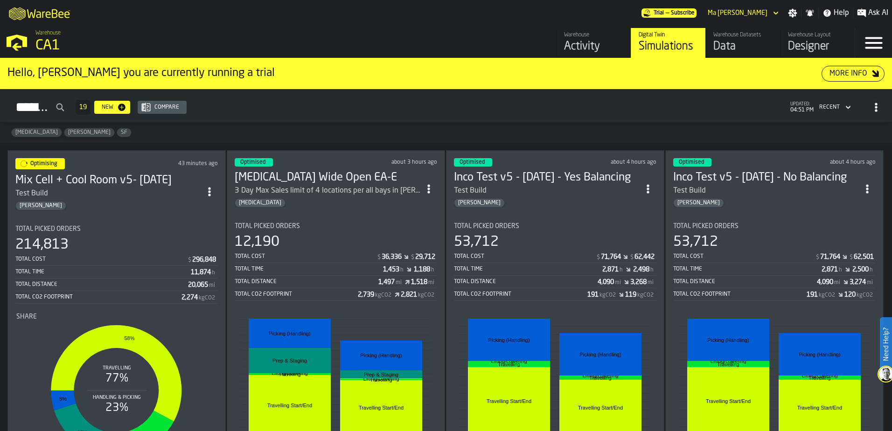
click at [541, 280] on div "Total Distance" at bounding box center [526, 281] width 144 height 7
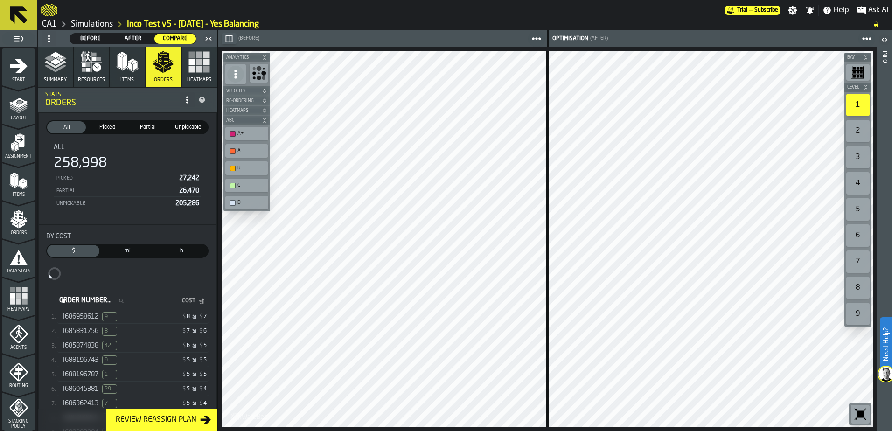
scroll to position [305, 0]
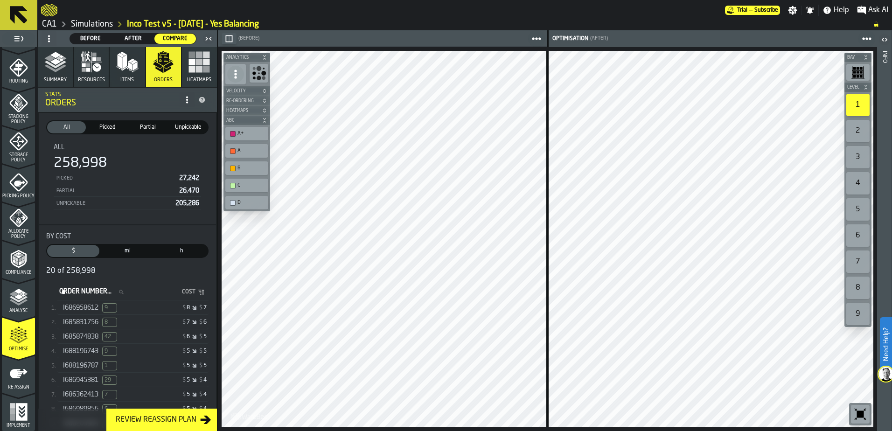
click at [20, 350] on span "Optimise" at bounding box center [18, 349] width 33 height 5
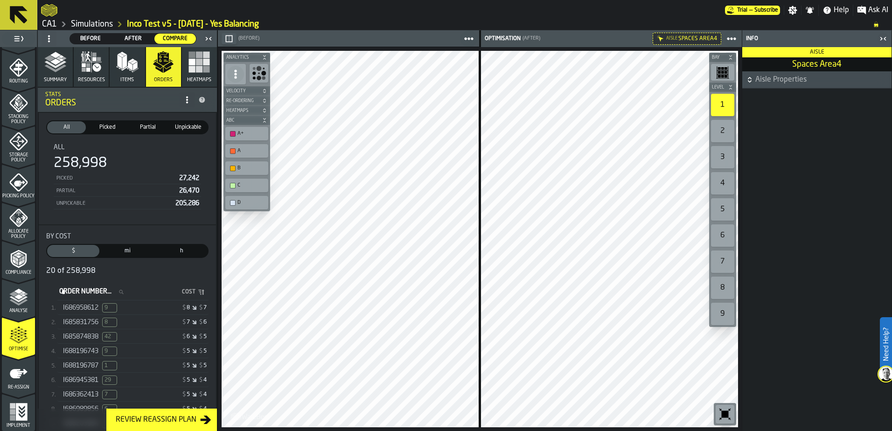
click at [885, 37] on icon "button-toggle-Close me" at bounding box center [884, 38] width 2 height 3
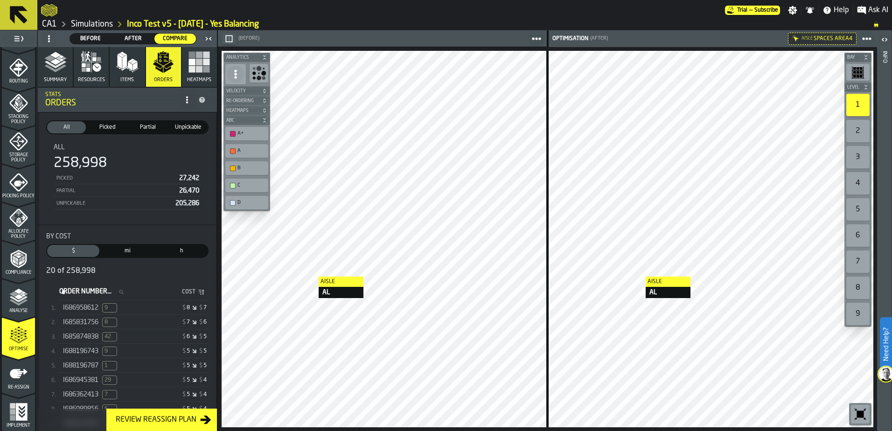
click at [127, 59] on icon "button" at bounding box center [127, 62] width 22 height 22
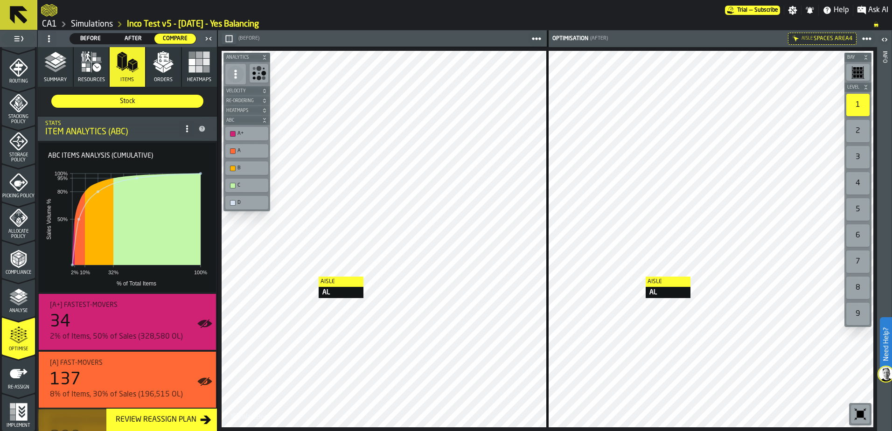
click at [186, 129] on circle at bounding box center [187, 129] width 2 height 2
click at [131, 128] on div "Item Analytics (ABC)" at bounding box center [112, 132] width 134 height 10
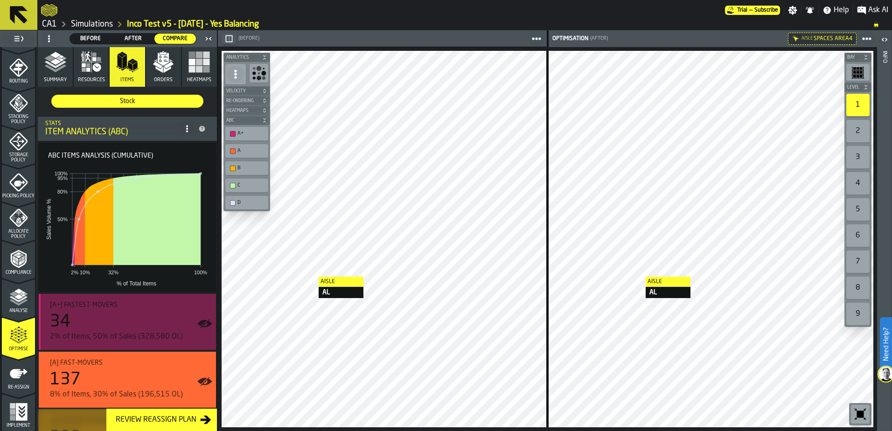
scroll to position [117, 0]
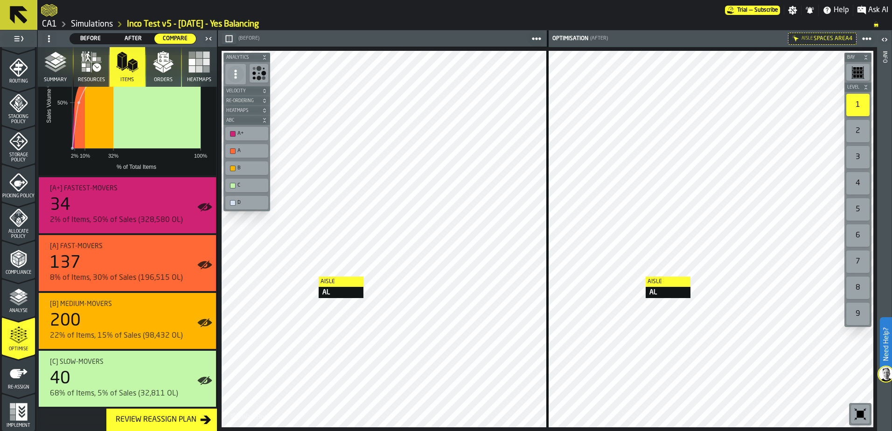
click at [17, 387] on span "Re-assign" at bounding box center [18, 387] width 33 height 5
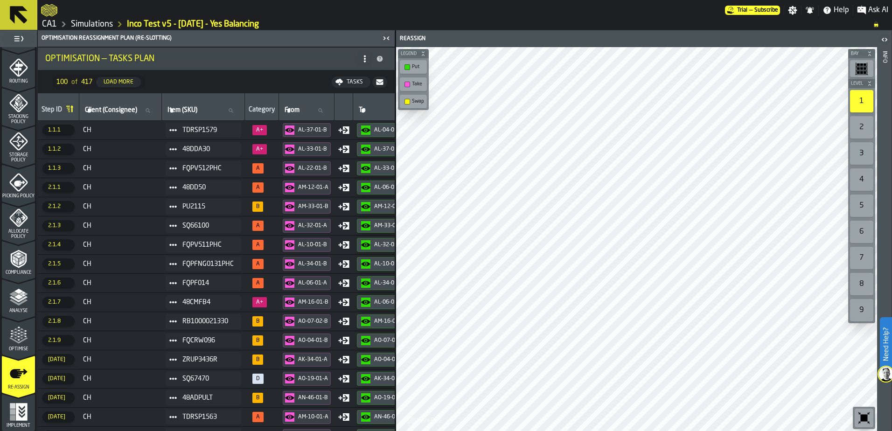
click at [233, 110] on icon at bounding box center [231, 111] width 6 height 6
click at [234, 110] on input "Item (SKU) Item (SKU)" at bounding box center [203, 110] width 75 height 12
paste input "*****"
type input "*****"
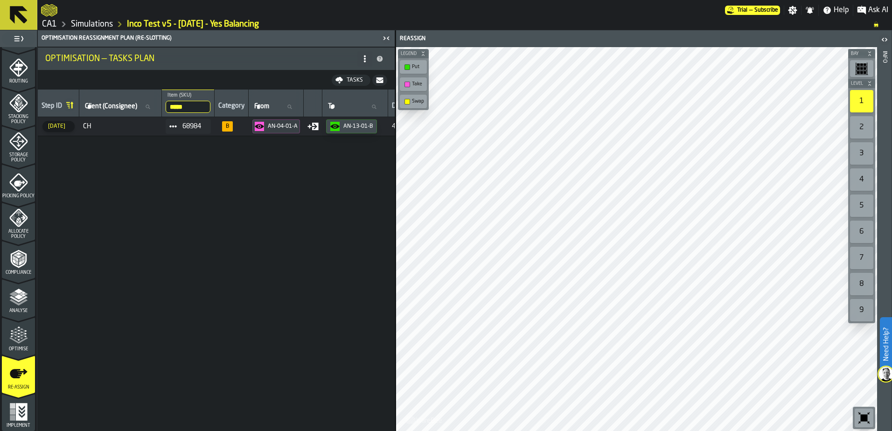
click at [18, 336] on icon "menu Optimise" at bounding box center [18, 335] width 19 height 19
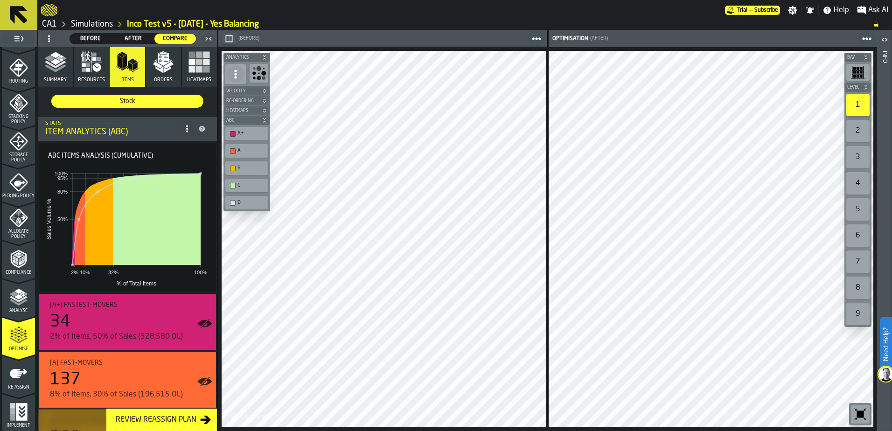
click at [123, 66] on polygon "button" at bounding box center [124, 62] width 5 height 14
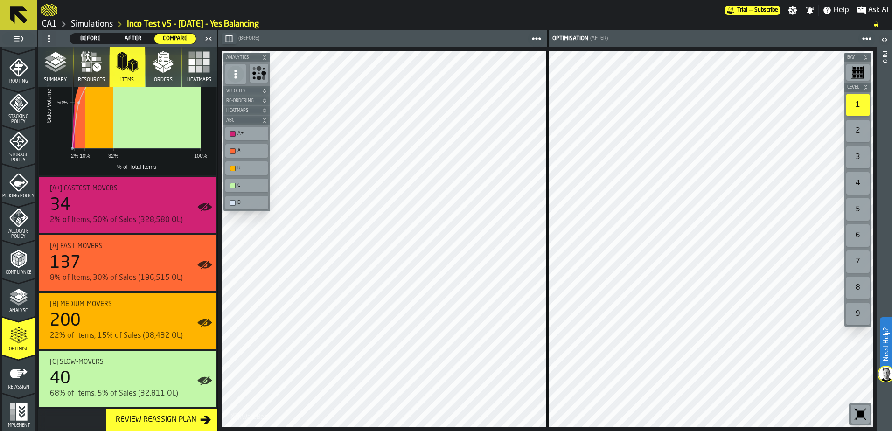
scroll to position [117, 0]
